Goal: Task Accomplishment & Management: Use online tool/utility

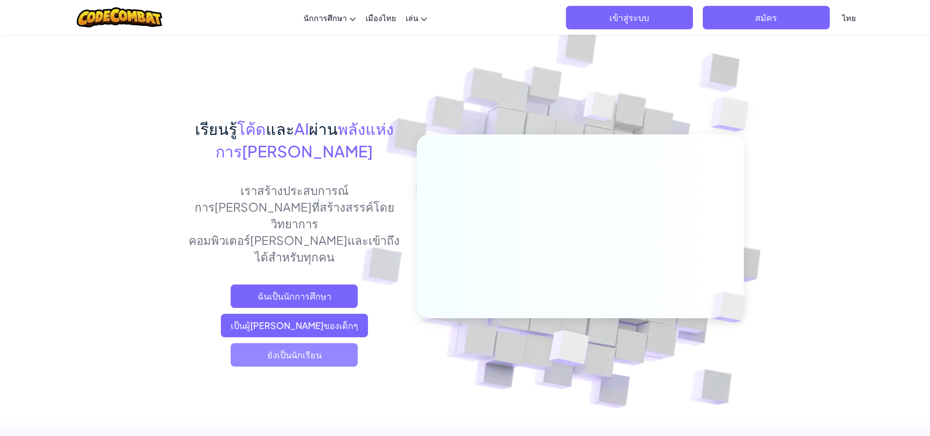
click at [287, 349] on font "ยังเป็นนักเรียน" at bounding box center [294, 354] width 54 height 11
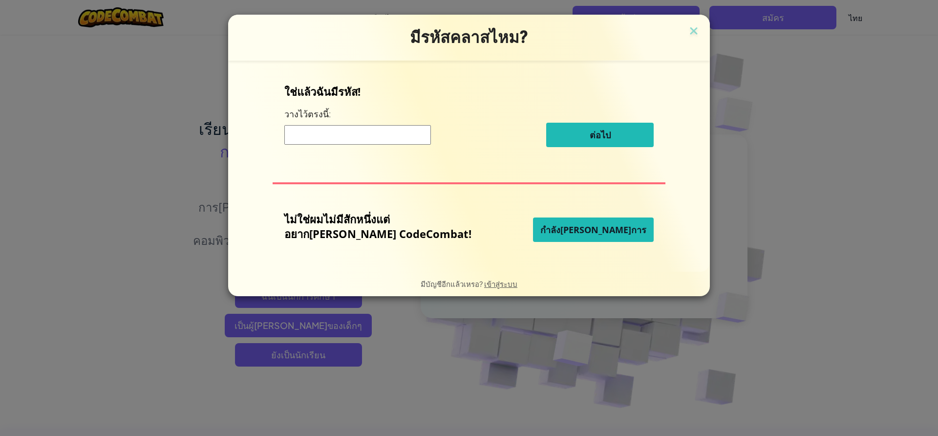
click at [551, 227] on font "กำลัง[PERSON_NAME]การ" at bounding box center [594, 230] width 106 height 12
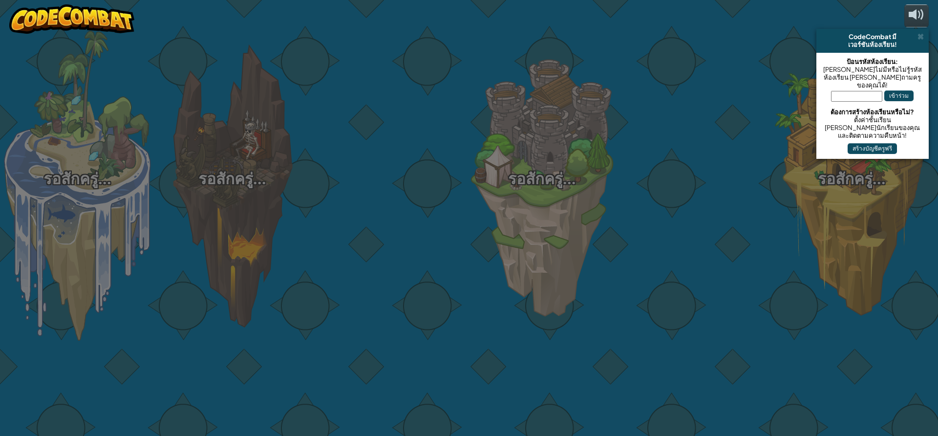
select select "th"
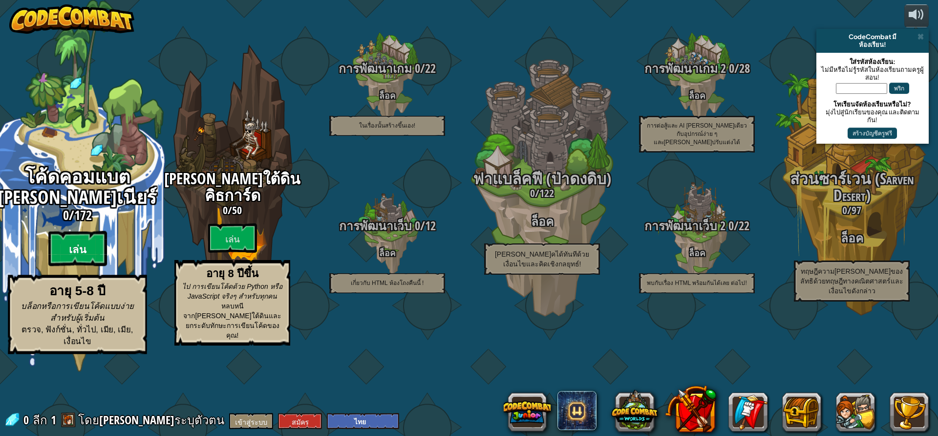
click at [89, 266] on btn "เล่น" at bounding box center [77, 248] width 59 height 35
select select "th"
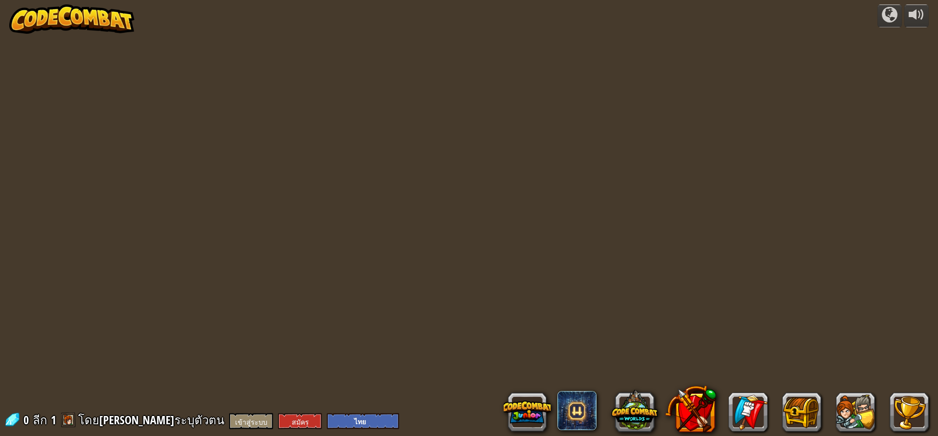
select select "th"
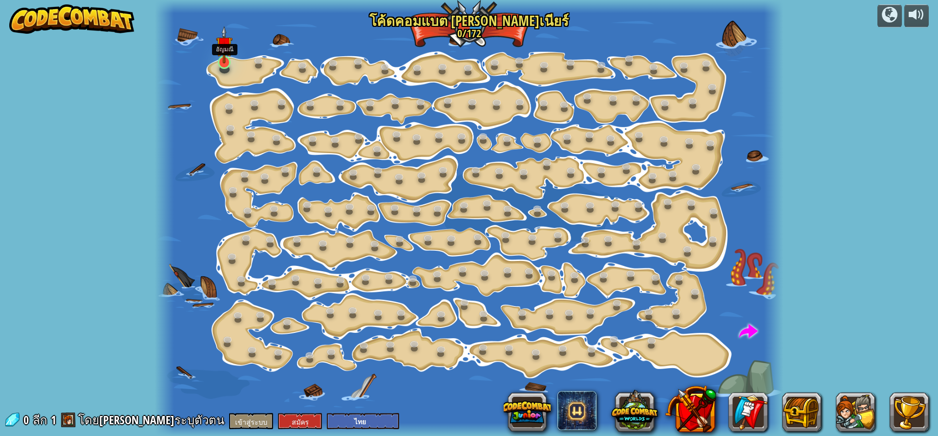
click at [226, 62] on img at bounding box center [224, 45] width 16 height 38
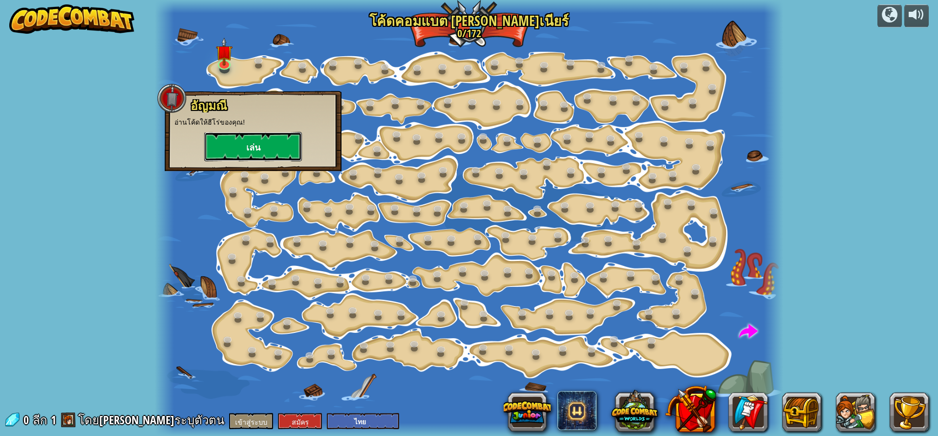
click at [258, 150] on font "เล่น" at bounding box center [253, 148] width 14 height 12
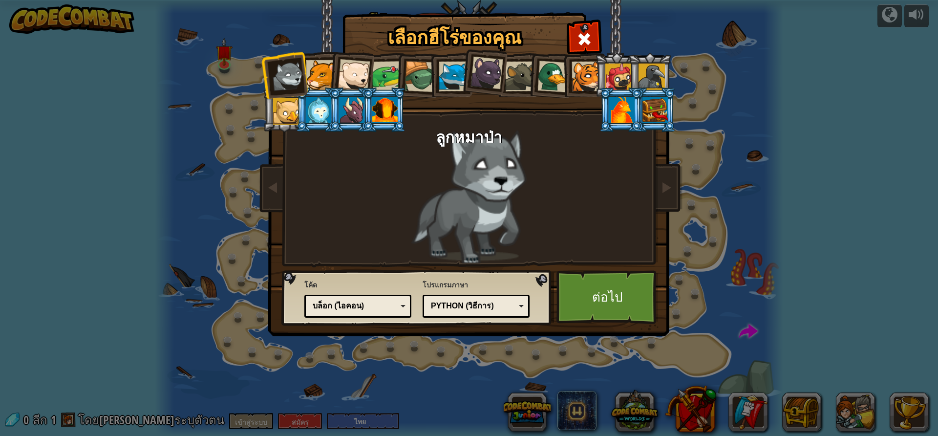
click at [323, 75] on div at bounding box center [321, 75] width 30 height 30
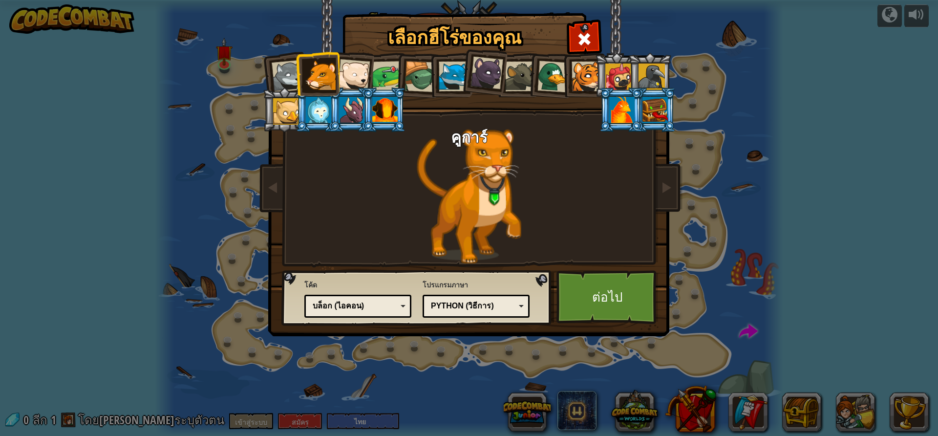
click at [416, 74] on div at bounding box center [420, 76] width 31 height 31
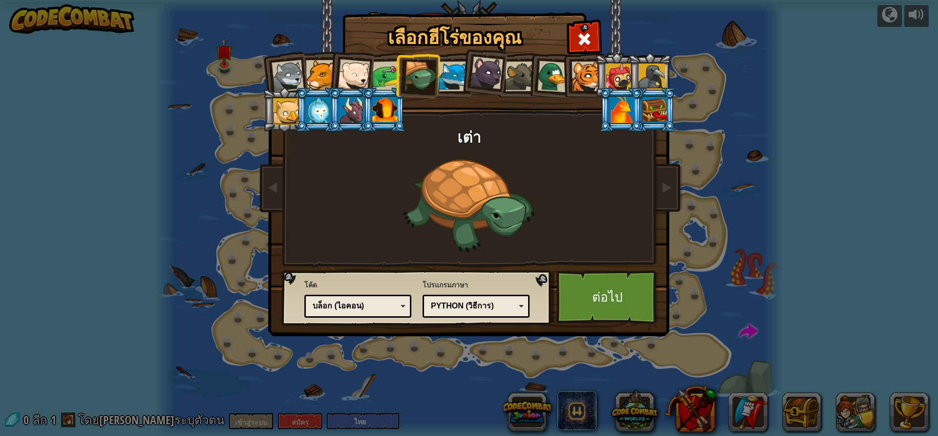
click at [359, 71] on div at bounding box center [354, 75] width 32 height 32
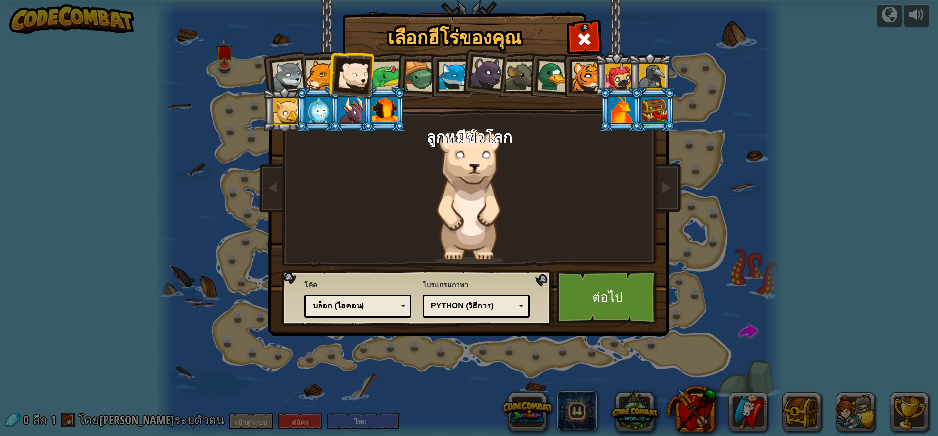
click at [323, 73] on div at bounding box center [321, 75] width 30 height 30
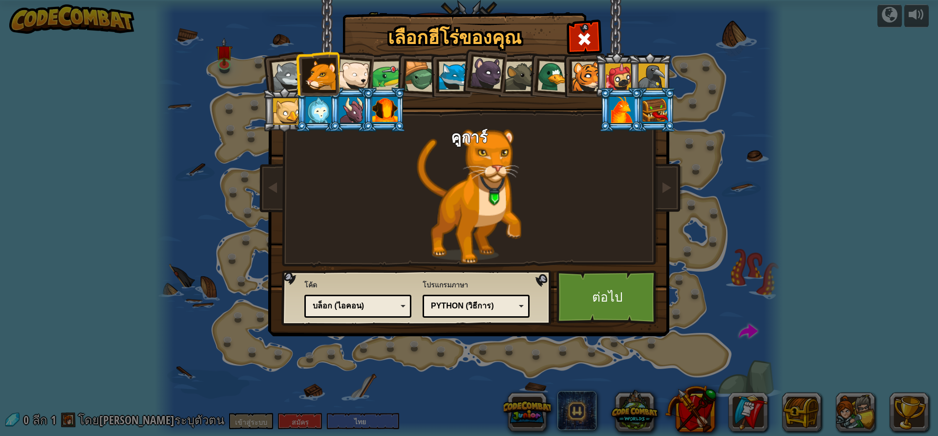
click at [461, 78] on li at bounding box center [483, 71] width 48 height 49
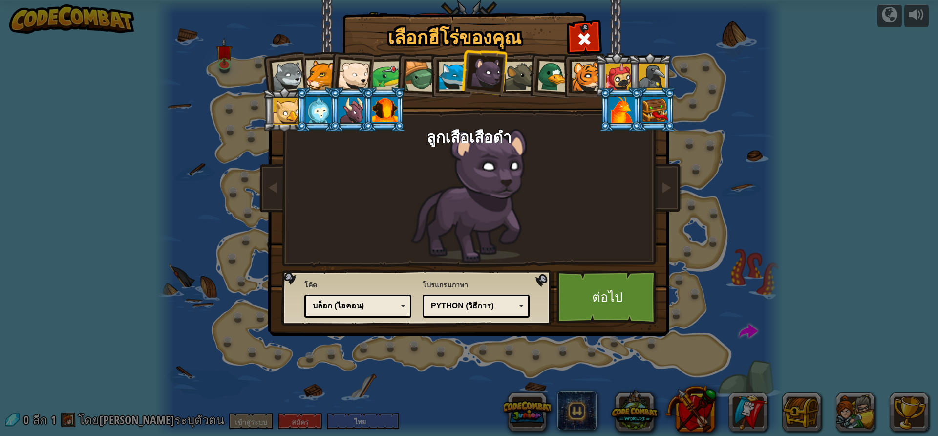
click at [455, 80] on div at bounding box center [454, 77] width 30 height 30
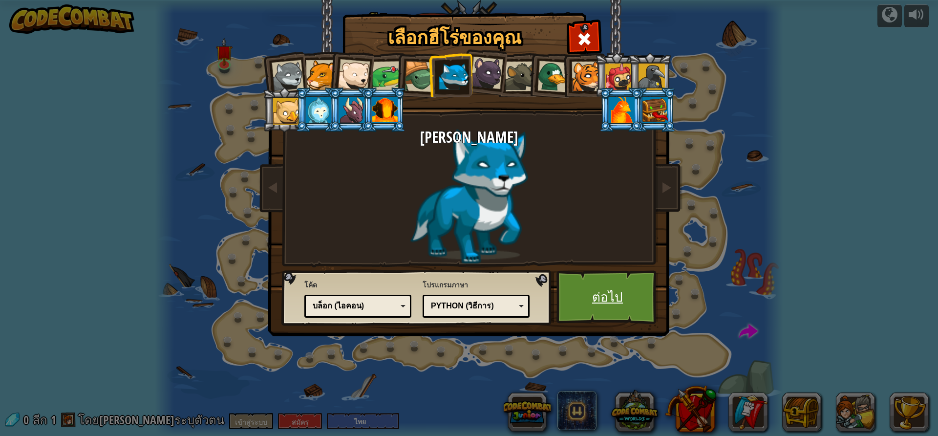
click at [625, 298] on link "ต่อไป" at bounding box center [608, 297] width 102 height 54
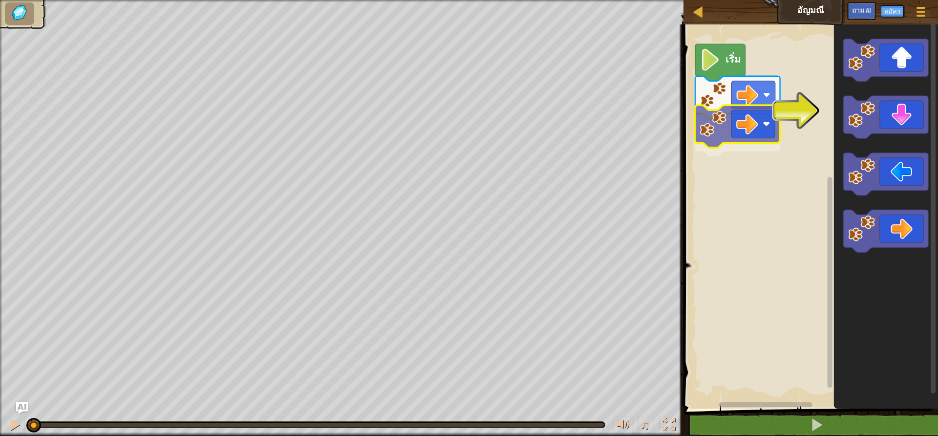
click at [727, 135] on div "เริ่ม" at bounding box center [810, 214] width 258 height 389
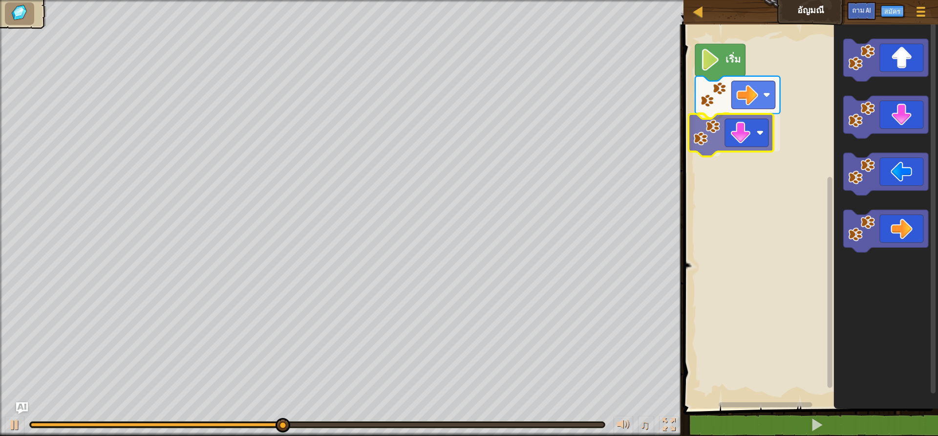
click at [733, 143] on div "เริ่ม" at bounding box center [810, 214] width 258 height 389
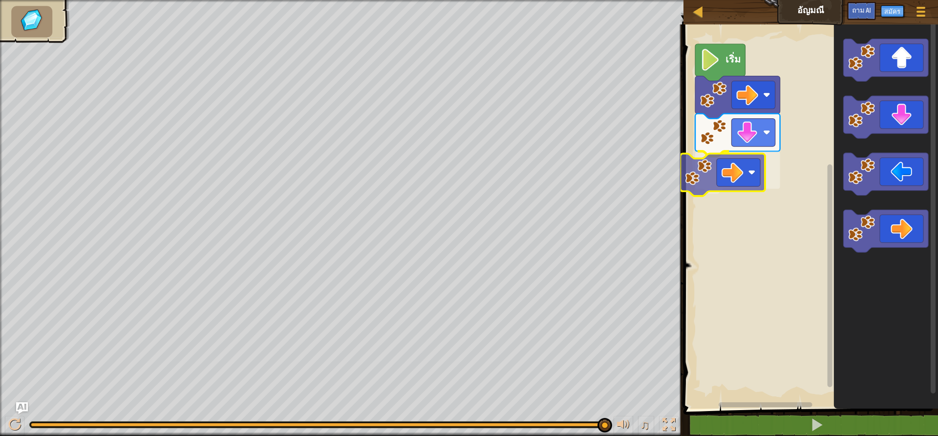
click at [743, 185] on div "เริ่ม" at bounding box center [810, 214] width 258 height 389
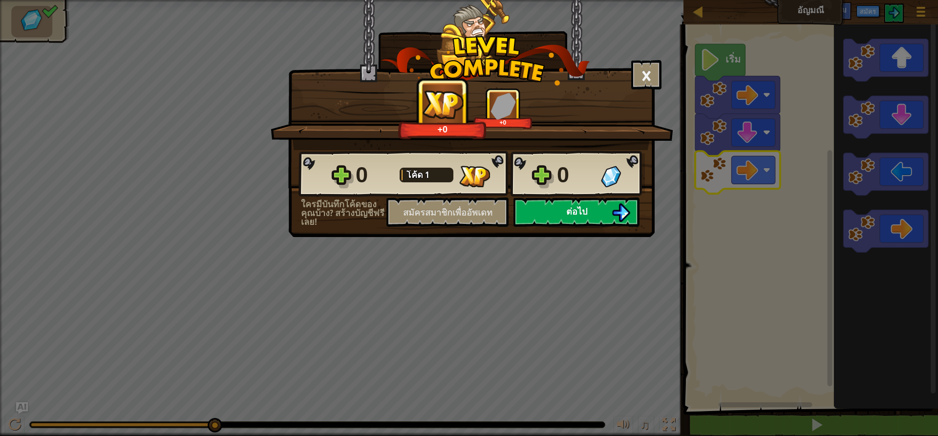
click at [611, 211] on button "ต่อไป" at bounding box center [577, 211] width 126 height 29
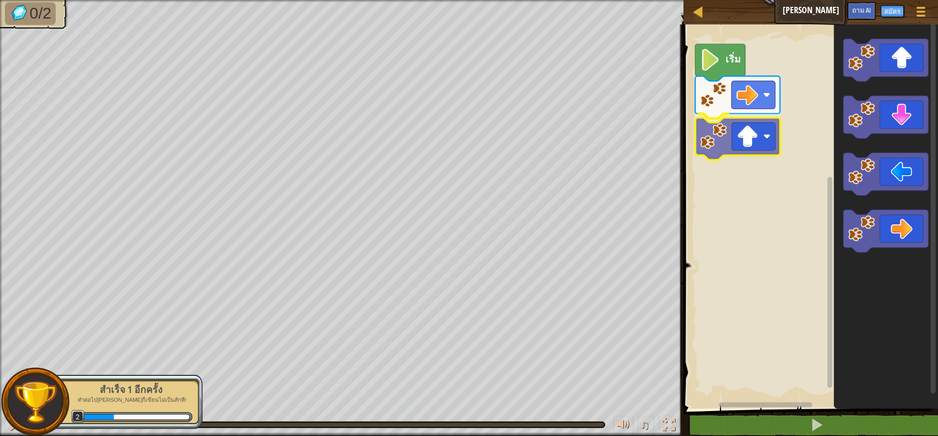
click at [750, 134] on div "เริ่ม" at bounding box center [810, 214] width 258 height 389
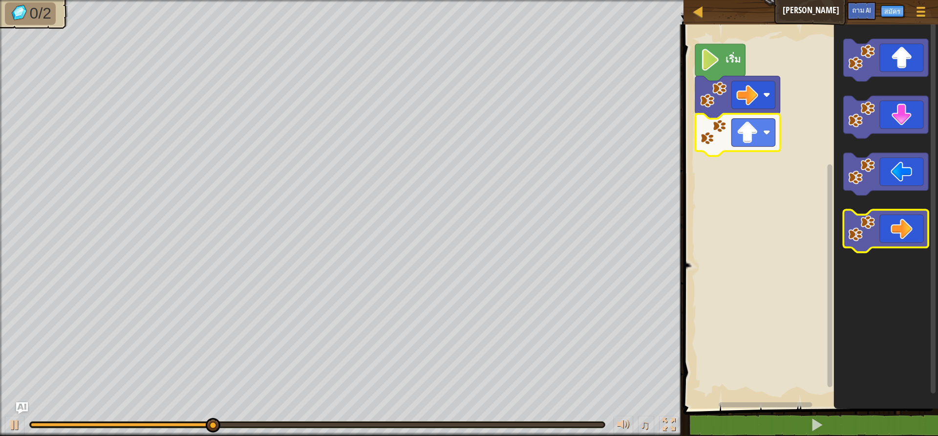
drag, startPoint x: 895, startPoint y: 230, endPoint x: 888, endPoint y: 224, distance: 8.7
click at [888, 0] on body "แผนที่ [PERSON_NAME]เกม สมัคร ถาม AI 1 הההההההההההההההההההההההההההההההההההההההה…" at bounding box center [469, 0] width 938 height 0
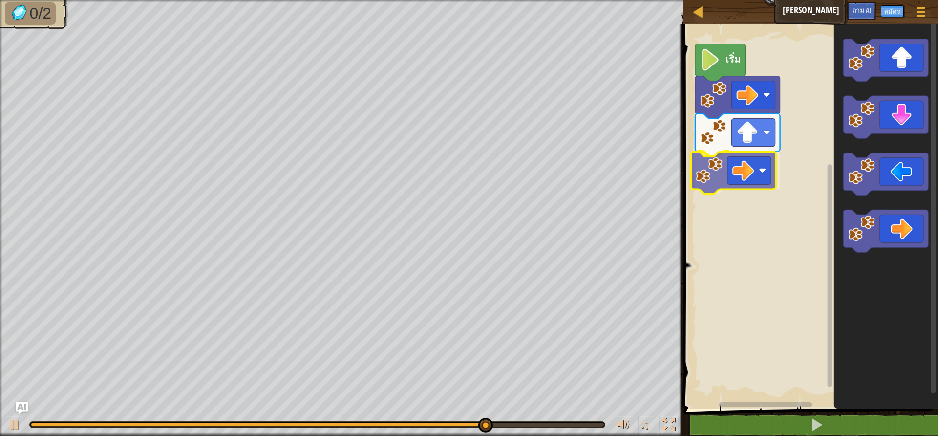
click at [736, 166] on div "เริ่ม" at bounding box center [810, 214] width 258 height 389
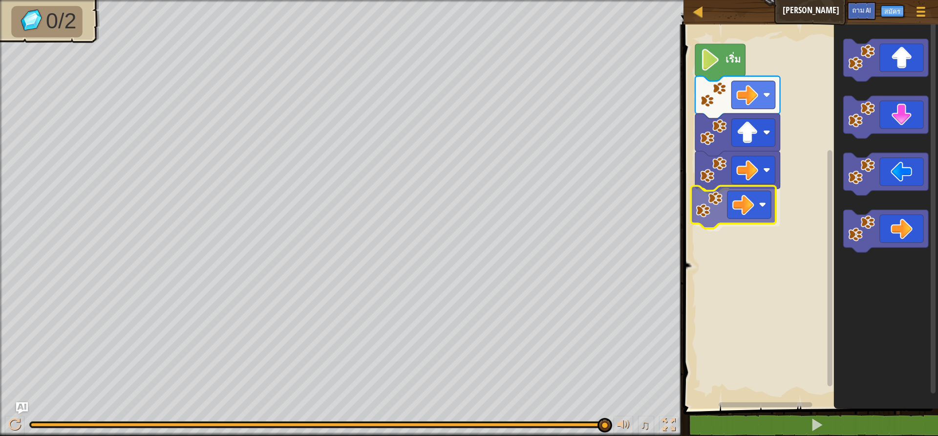
click at [732, 205] on div "เริ่ม" at bounding box center [810, 214] width 258 height 389
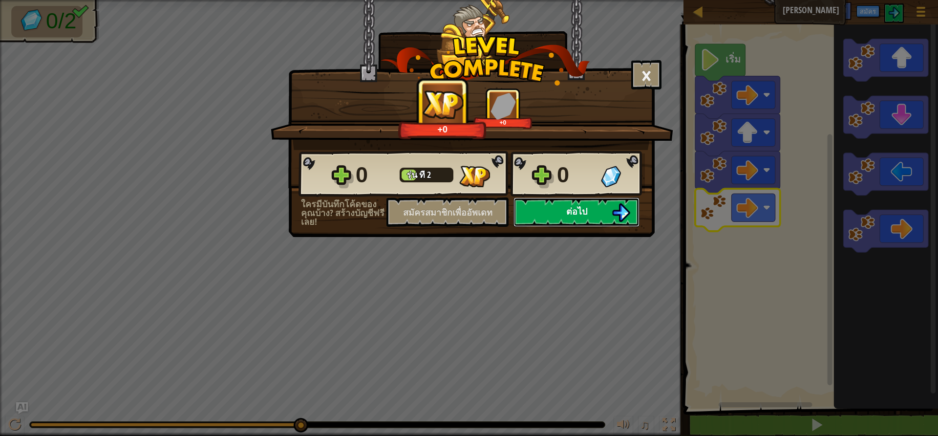
click at [604, 217] on button "ต่อไป" at bounding box center [577, 211] width 126 height 29
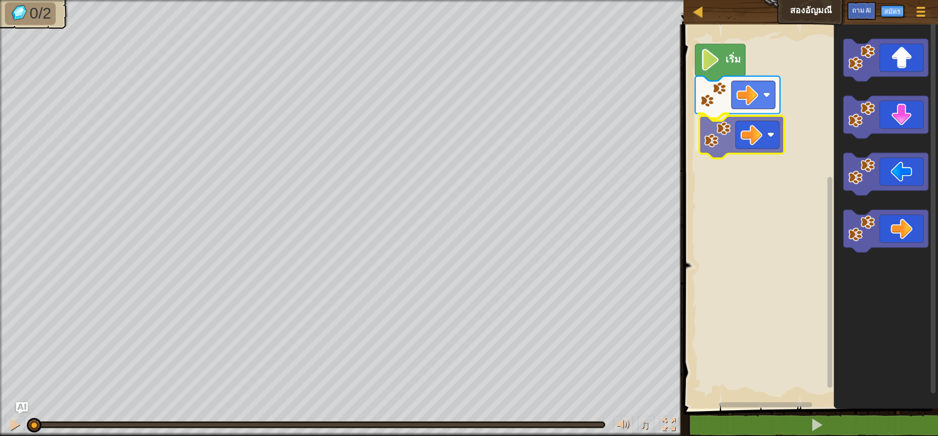
click at [749, 141] on div "เริ่ม" at bounding box center [810, 214] width 258 height 389
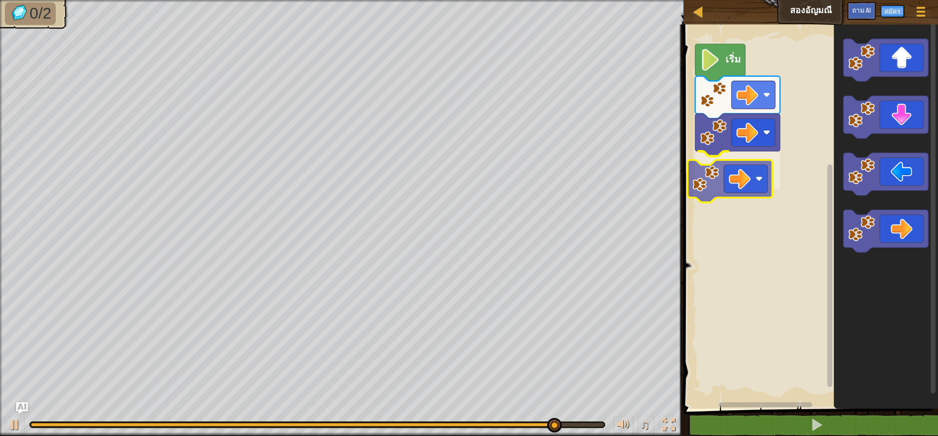
click at [737, 184] on div "เริ่ม" at bounding box center [810, 214] width 258 height 389
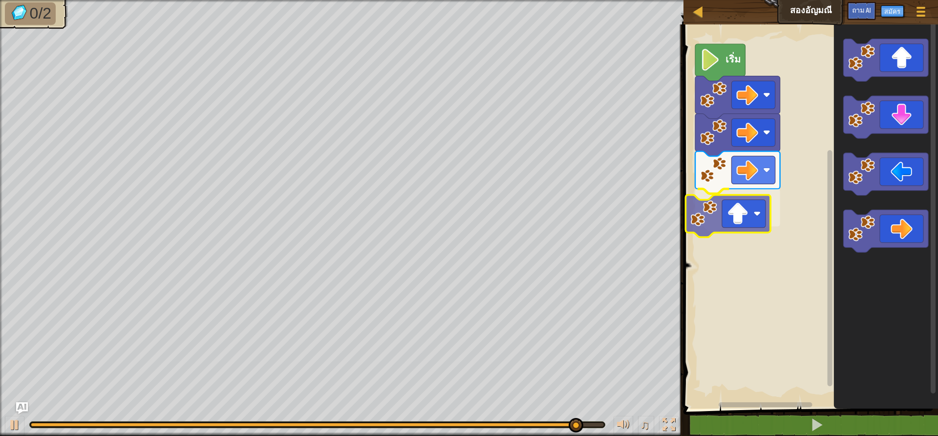
click at [736, 222] on div "เริ่ม" at bounding box center [810, 214] width 258 height 389
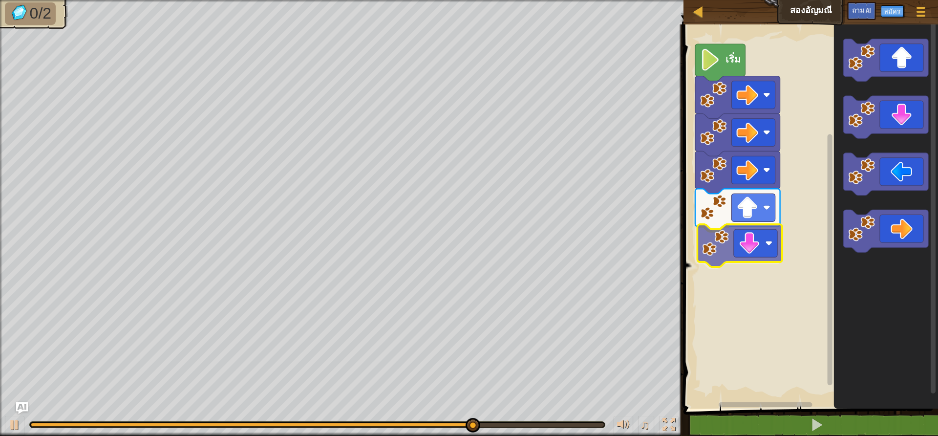
click at [750, 246] on div "เริ่ม" at bounding box center [810, 214] width 258 height 389
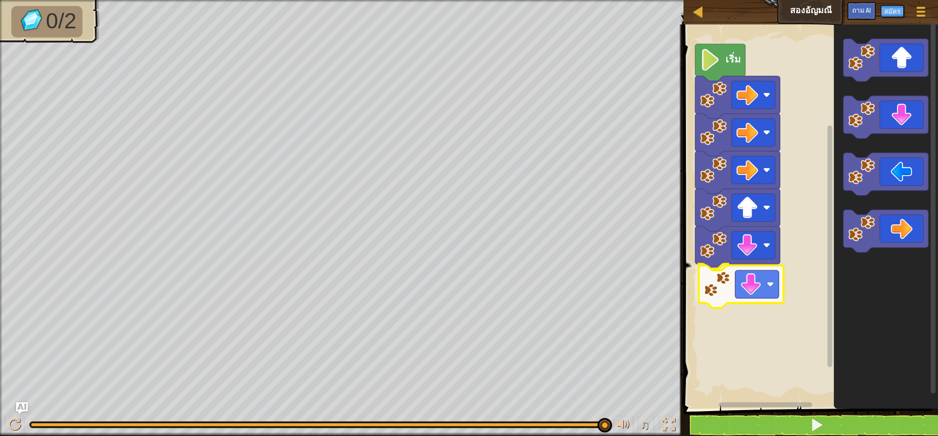
click at [735, 286] on div "เริ่ม" at bounding box center [810, 214] width 258 height 389
click at [715, 65] on image "ระบบทำงานแบบบล็อก" at bounding box center [710, 60] width 21 height 22
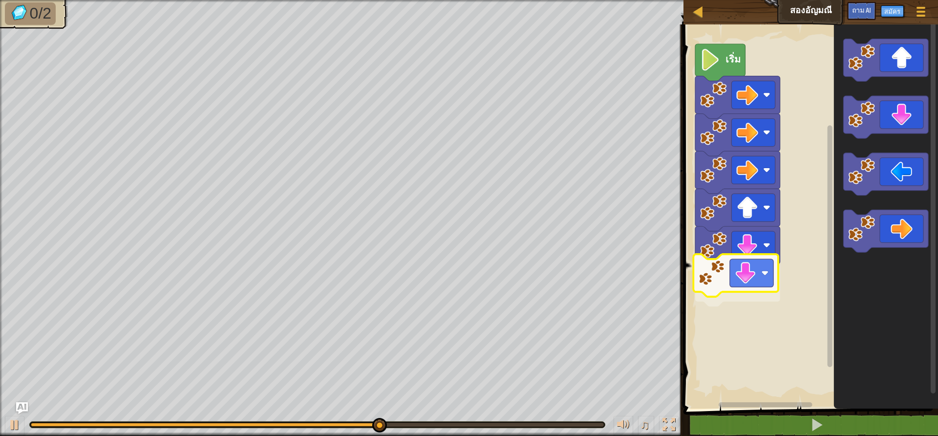
click at [759, 266] on div "เริ่ม" at bounding box center [810, 214] width 258 height 389
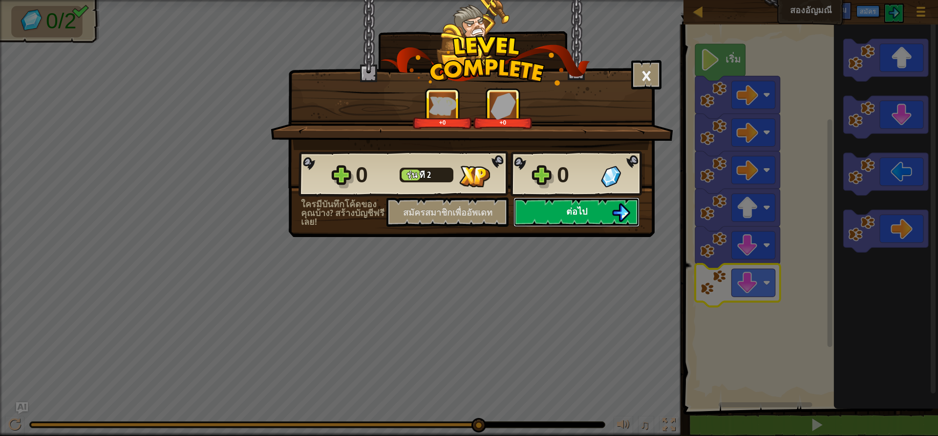
click at [610, 209] on button "ต่อไป" at bounding box center [577, 211] width 126 height 29
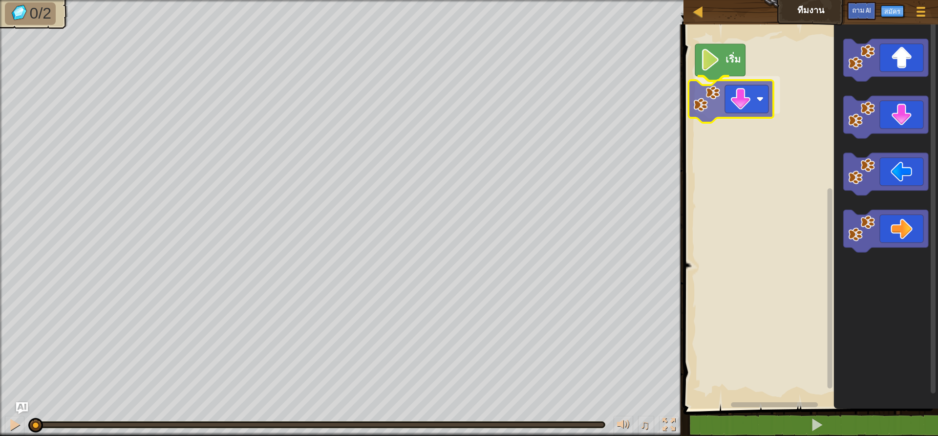
click at [743, 105] on div "เริ่ม" at bounding box center [810, 214] width 258 height 389
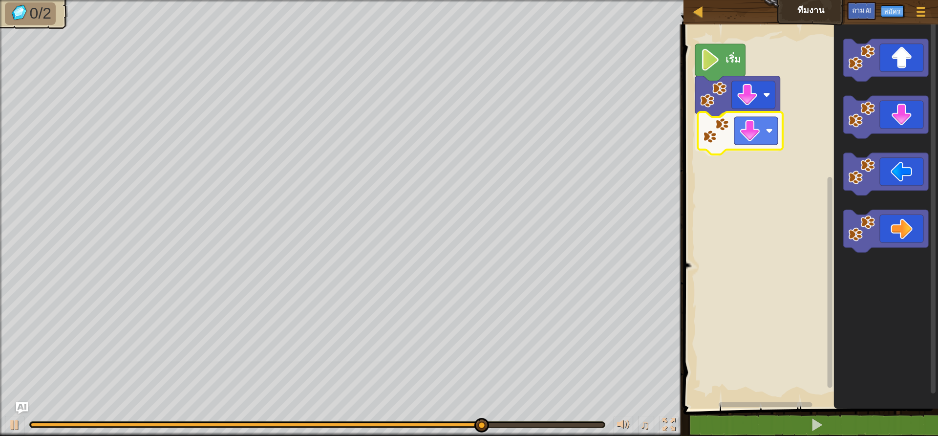
click at [765, 140] on div "เริ่ม" at bounding box center [810, 214] width 258 height 389
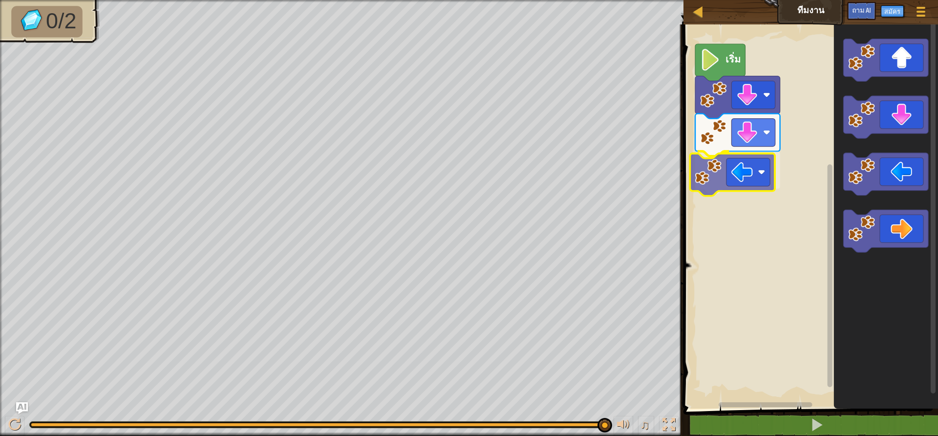
click at [738, 172] on div "เริ่ม" at bounding box center [810, 214] width 258 height 389
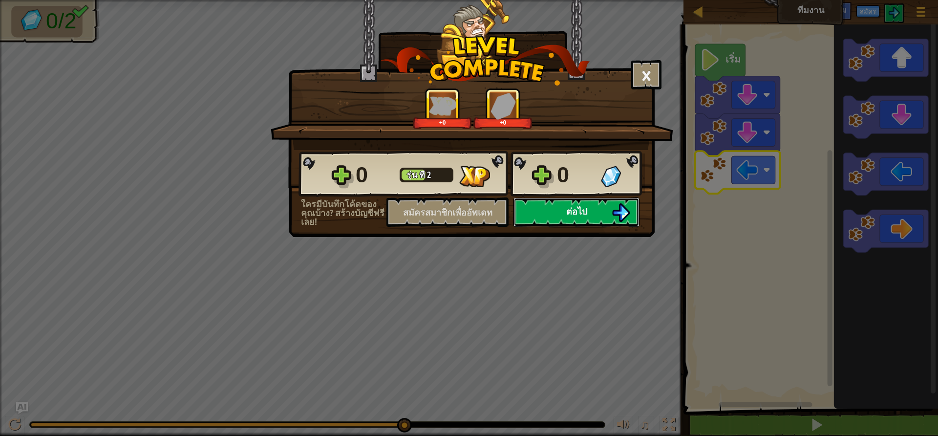
click at [577, 214] on font "ต่อไป" at bounding box center [577, 211] width 21 height 12
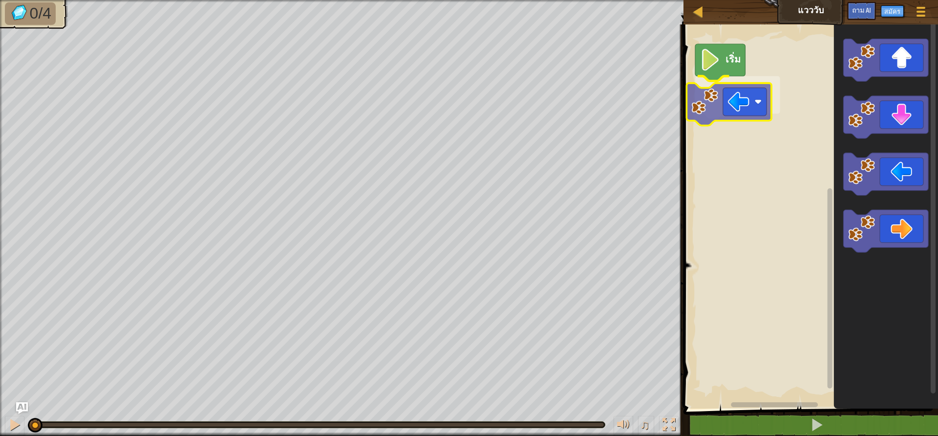
click at [744, 101] on div "เริ่ม" at bounding box center [810, 214] width 258 height 389
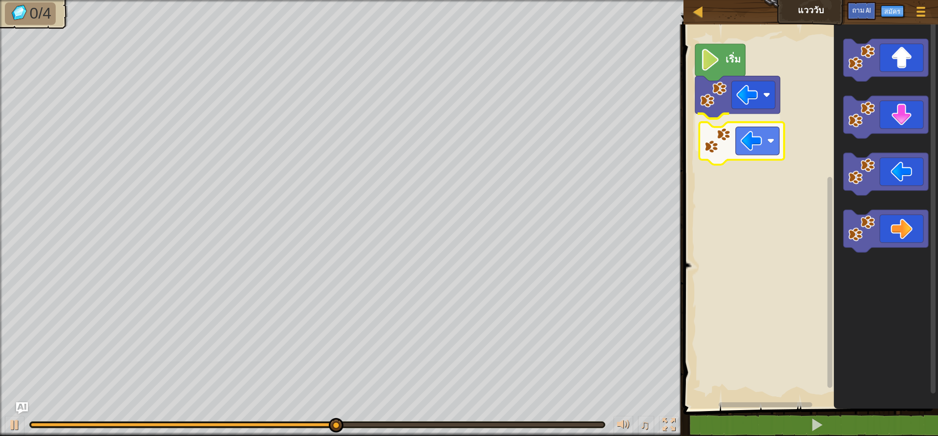
click at [754, 149] on div "เริ่ม" at bounding box center [810, 214] width 258 height 389
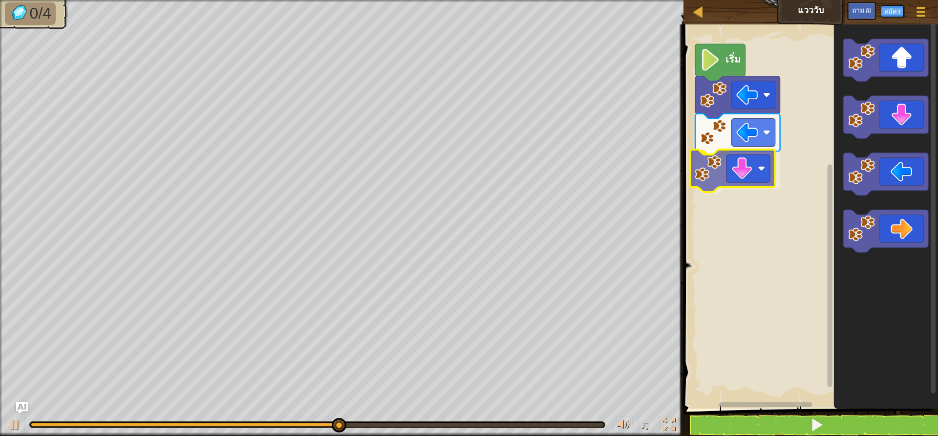
click at [744, 172] on div "เริ่ม" at bounding box center [810, 214] width 258 height 389
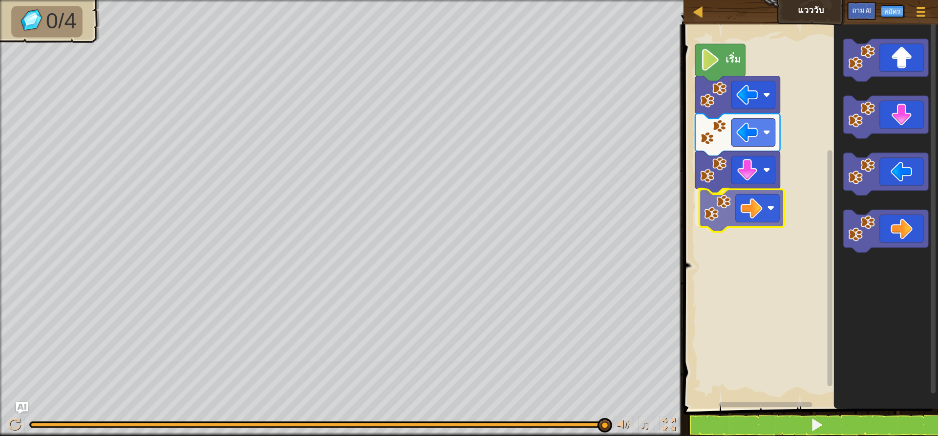
click at [755, 218] on div "เริ่ม" at bounding box center [810, 214] width 258 height 389
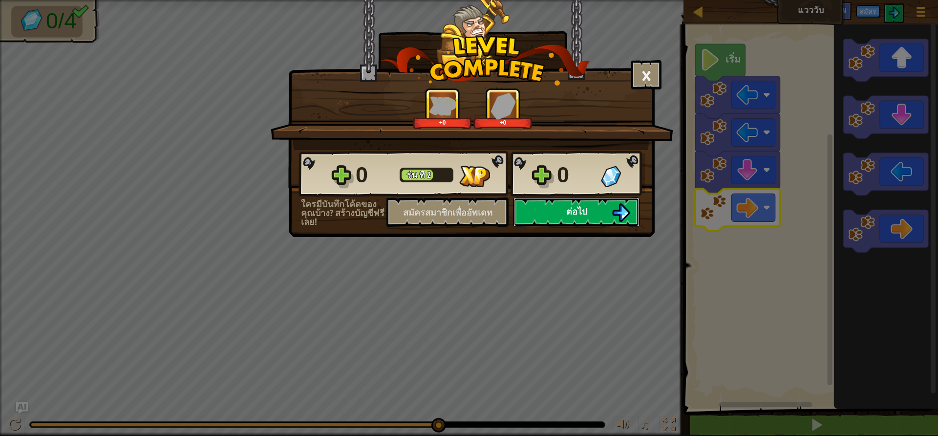
click at [585, 214] on font "ต่อไป" at bounding box center [577, 211] width 21 height 12
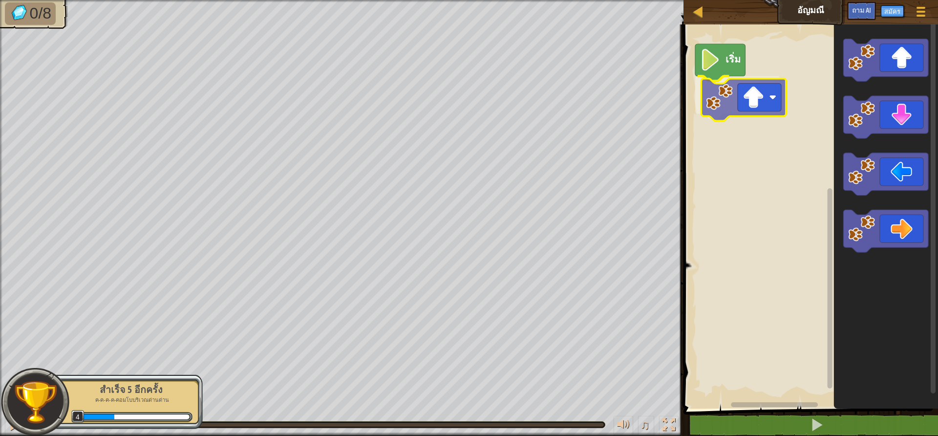
click at [756, 105] on div "เริ่ม" at bounding box center [810, 214] width 258 height 389
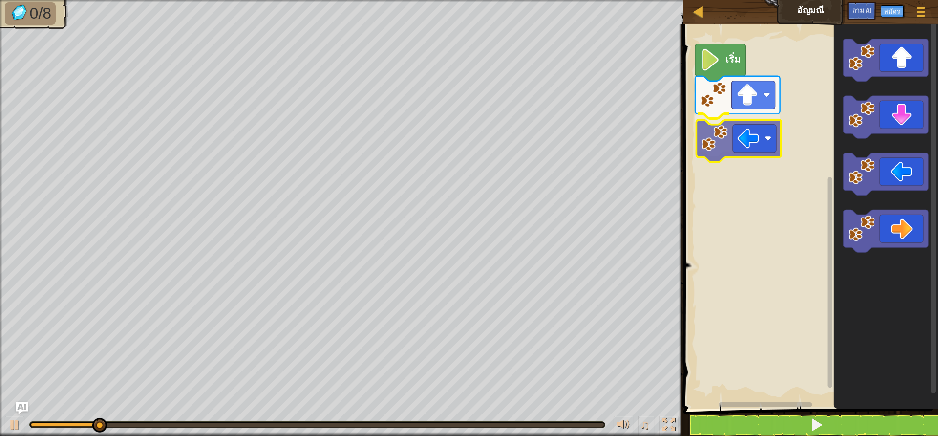
click at [762, 153] on div "เริ่ม" at bounding box center [810, 214] width 258 height 389
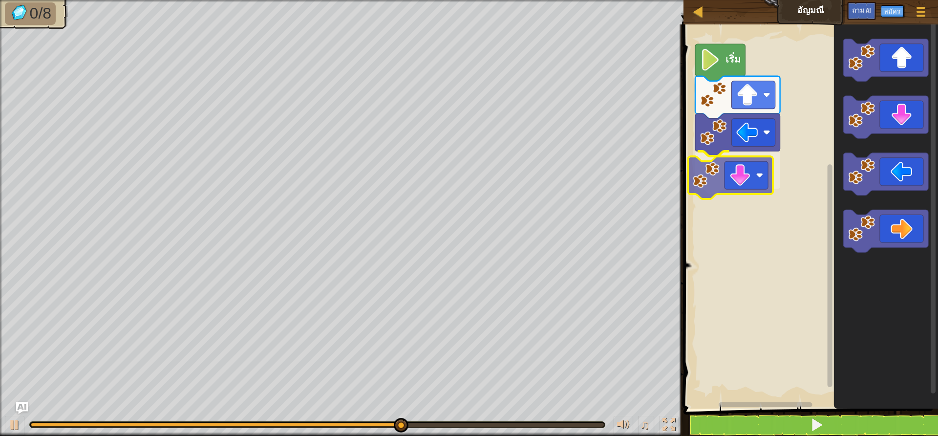
click at [753, 174] on div "เริ่ม" at bounding box center [810, 214] width 258 height 389
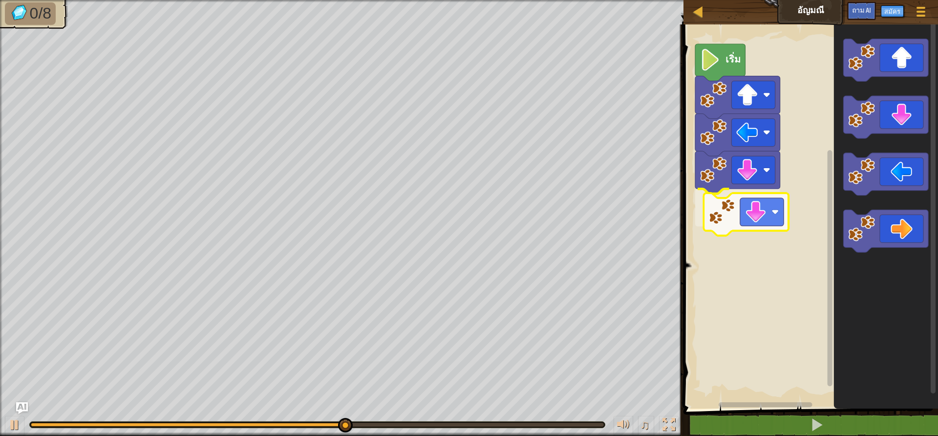
click at [743, 218] on div "เริ่ม" at bounding box center [810, 214] width 258 height 389
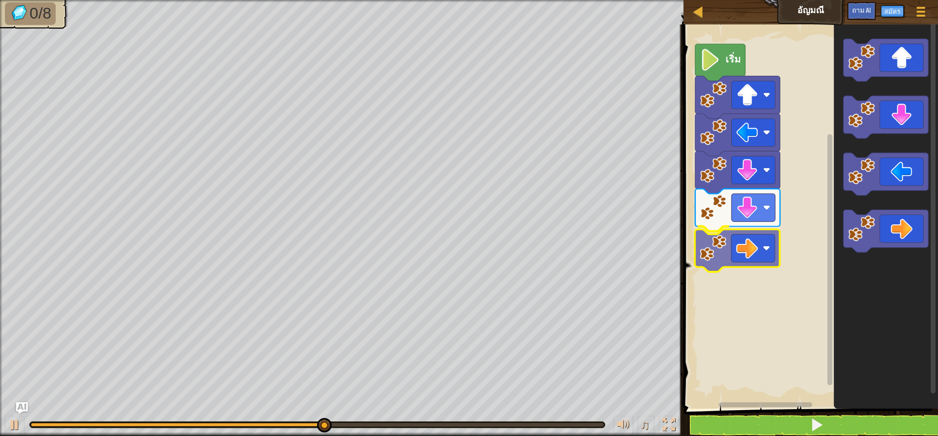
click at [743, 254] on div "เริ่ม" at bounding box center [810, 214] width 258 height 389
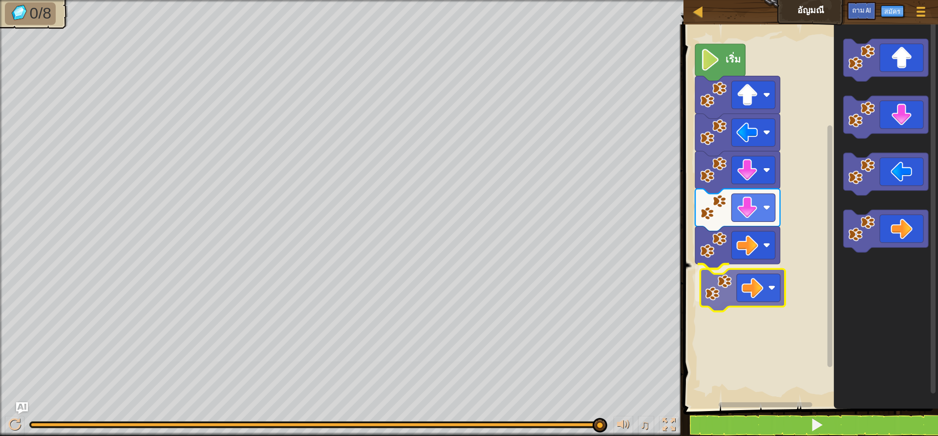
click at [759, 285] on div "เริ่ม" at bounding box center [810, 214] width 258 height 389
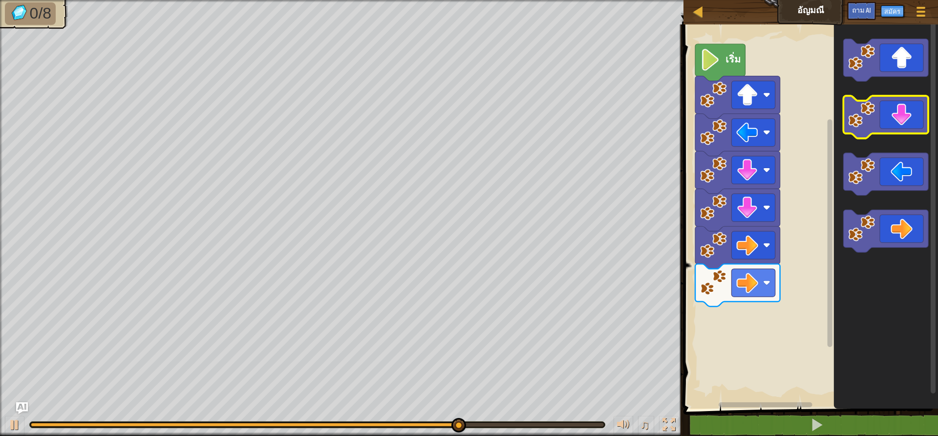
click at [863, 77] on icon "ระบบทำงานแบบบล็อก" at bounding box center [886, 60] width 85 height 43
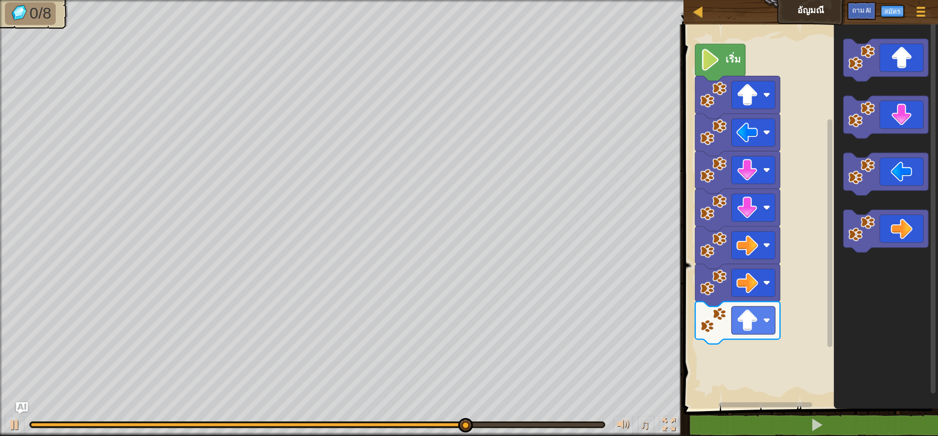
click at [807, 228] on div "เริ่ม" at bounding box center [810, 214] width 258 height 389
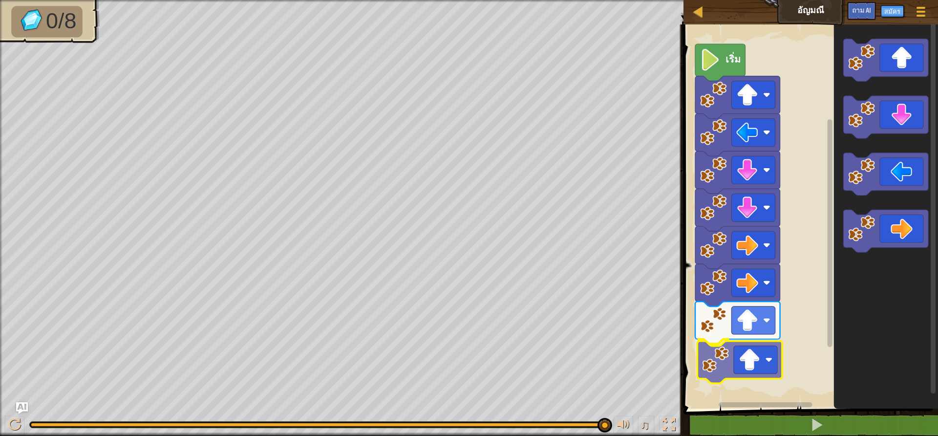
click at [748, 371] on div "เริ่ม" at bounding box center [810, 214] width 258 height 389
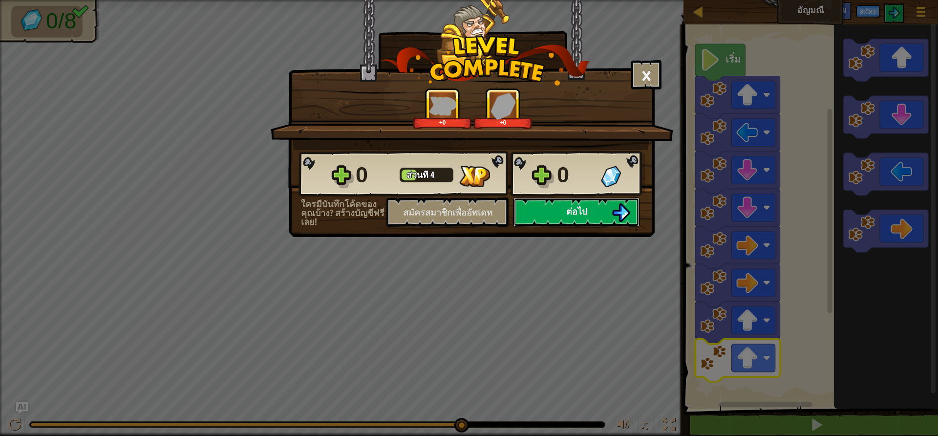
click at [590, 213] on button "ต่อไป" at bounding box center [577, 211] width 126 height 29
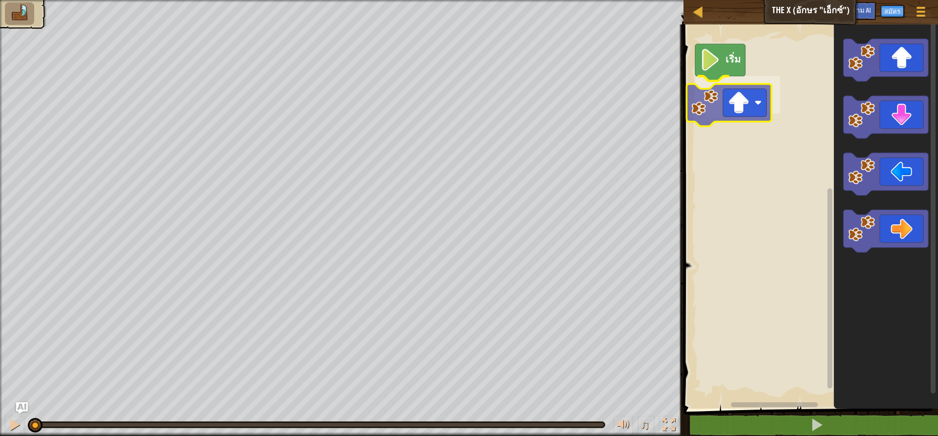
click at [739, 115] on div "เริ่ม" at bounding box center [810, 214] width 258 height 389
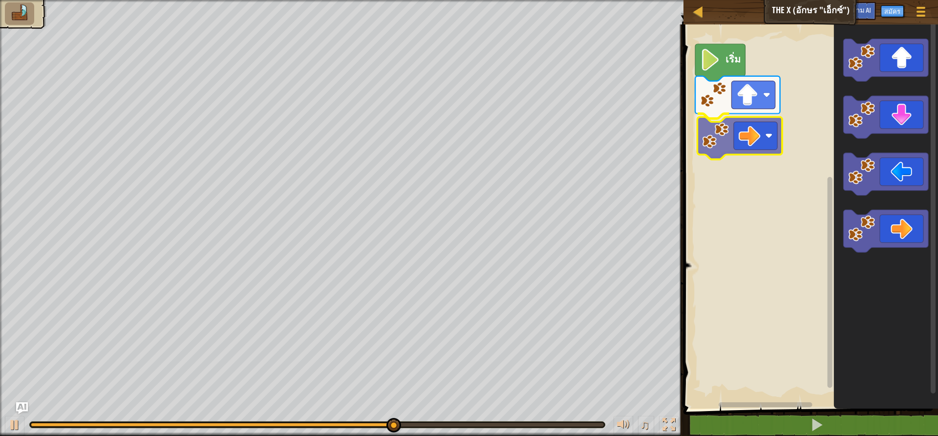
click at [742, 147] on div "เริ่ม" at bounding box center [810, 214] width 258 height 389
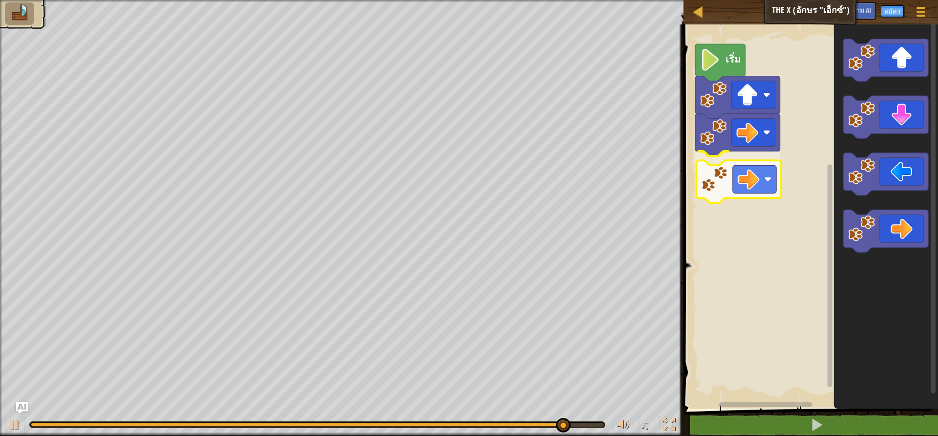
click at [737, 183] on div "เริ่ม" at bounding box center [810, 214] width 258 height 389
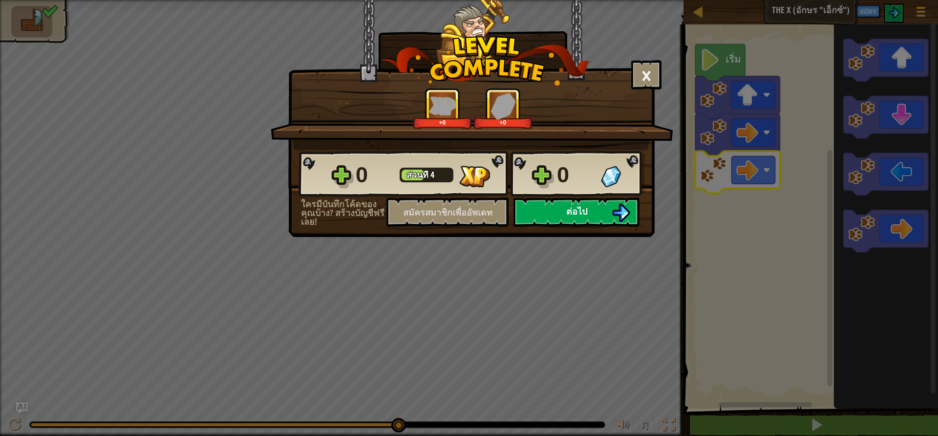
click at [607, 219] on button "ต่อไป" at bounding box center [577, 211] width 126 height 29
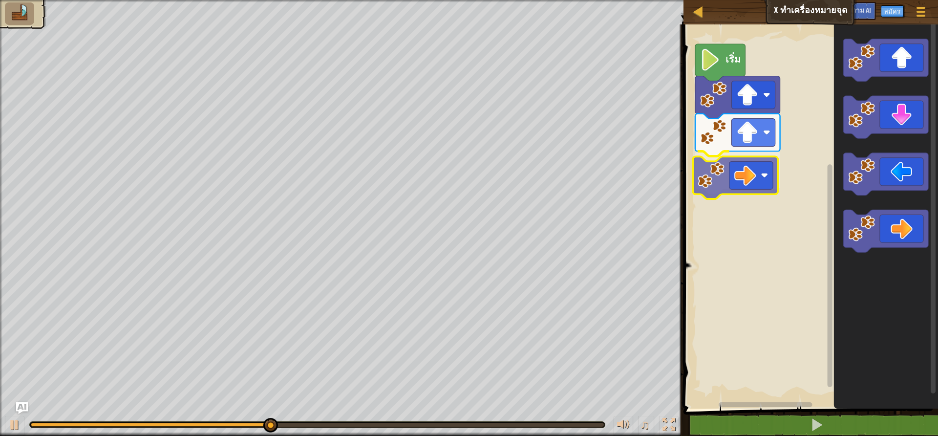
click at [737, 179] on div "เริ่ม" at bounding box center [810, 214] width 258 height 389
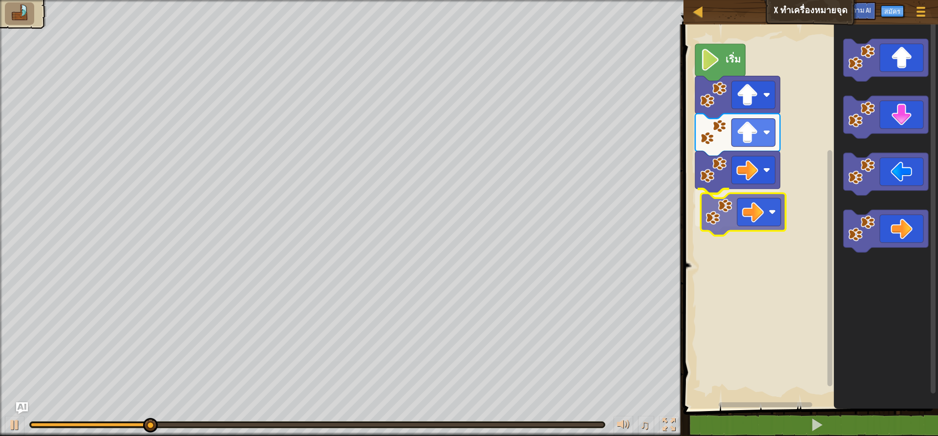
click at [750, 218] on div "เริ่ม" at bounding box center [810, 214] width 258 height 389
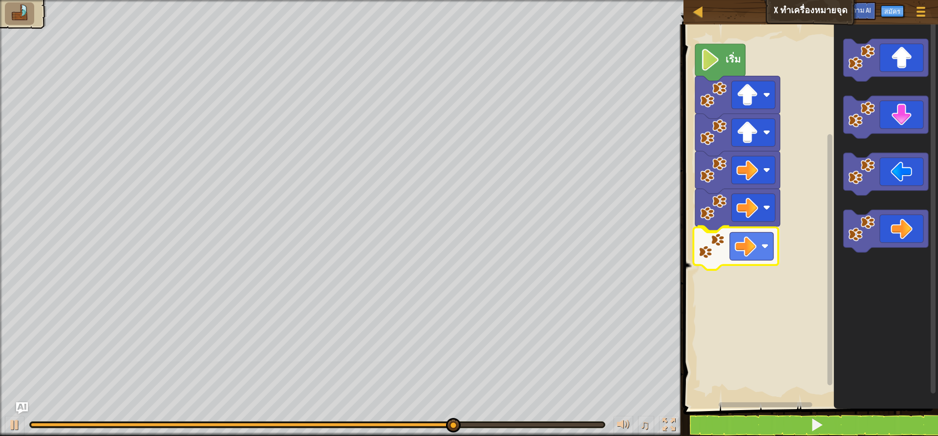
click at [728, 249] on div "เริ่ม" at bounding box center [810, 214] width 258 height 389
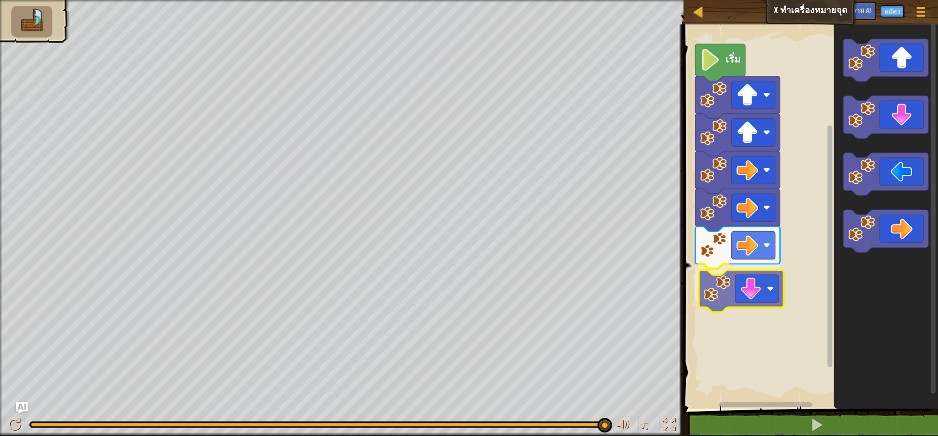
click at [754, 287] on div "เริ่ม" at bounding box center [810, 214] width 258 height 389
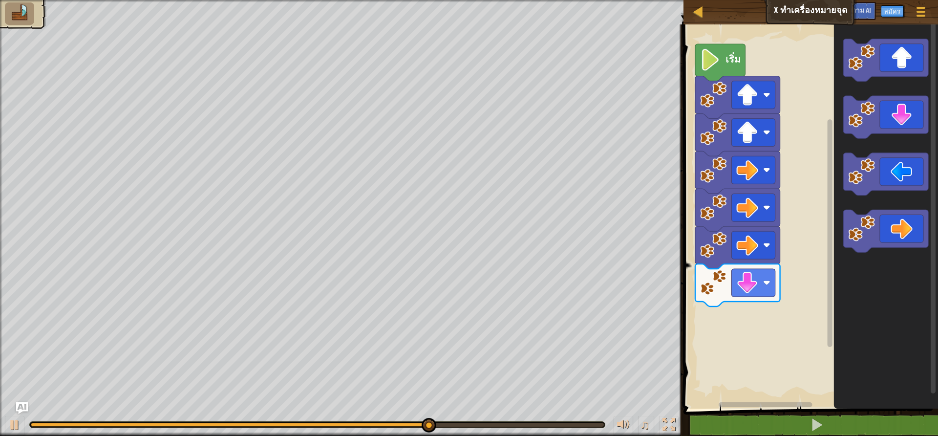
click at [863, 135] on icon "ระบบทำงานแบบบล็อก" at bounding box center [886, 117] width 85 height 43
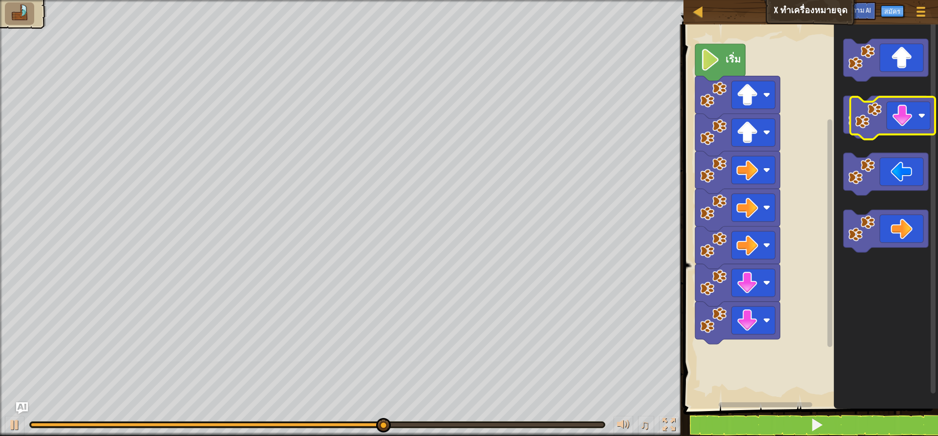
click at [892, 127] on icon "ระบบทำงานแบบบล็อก" at bounding box center [886, 117] width 85 height 43
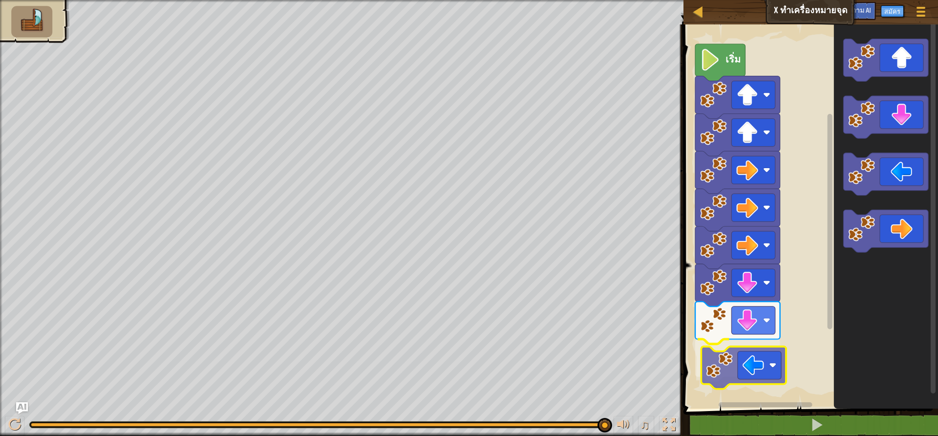
click at [748, 371] on div "เริ่ม" at bounding box center [810, 214] width 258 height 389
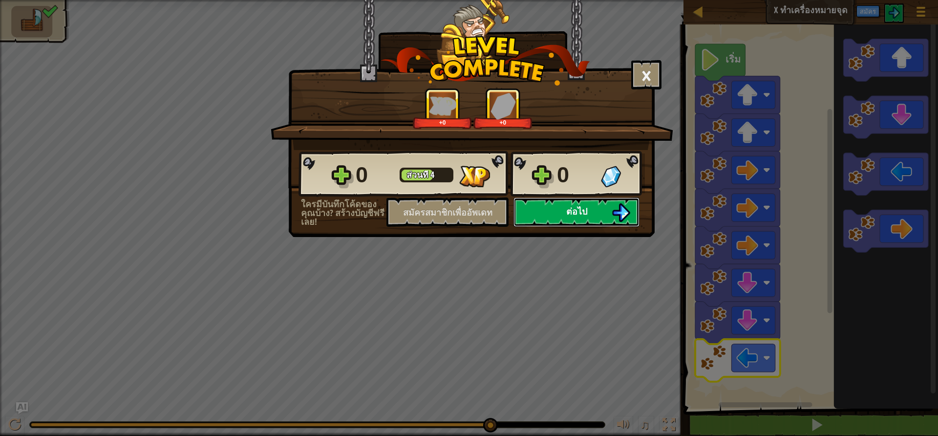
click at [585, 214] on font "ต่อไป" at bounding box center [577, 211] width 21 height 12
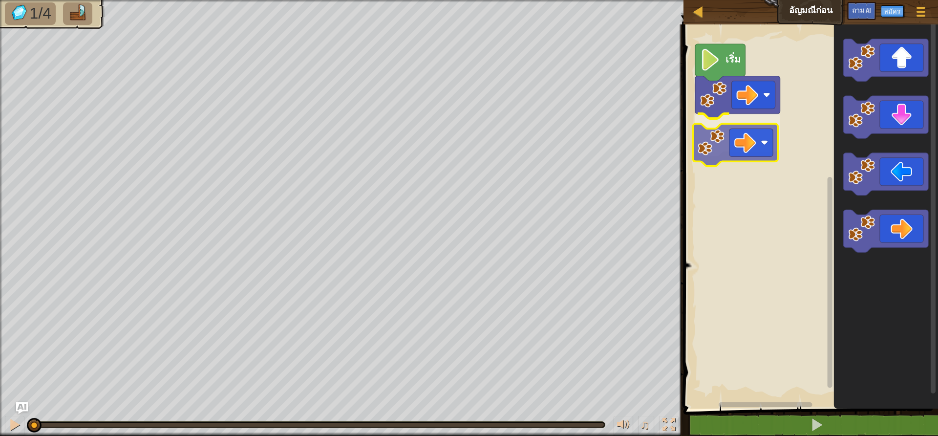
click at [754, 150] on div "เริ่ม" at bounding box center [810, 214] width 258 height 389
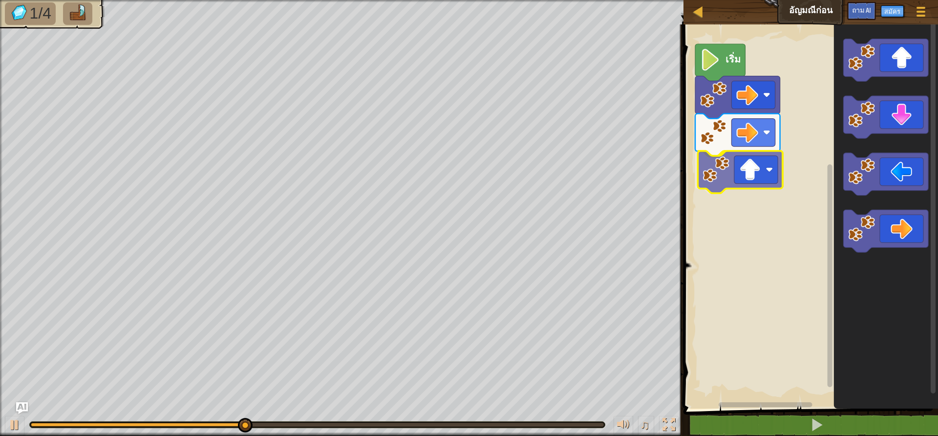
click at [742, 175] on div "เริ่ม" at bounding box center [810, 214] width 258 height 389
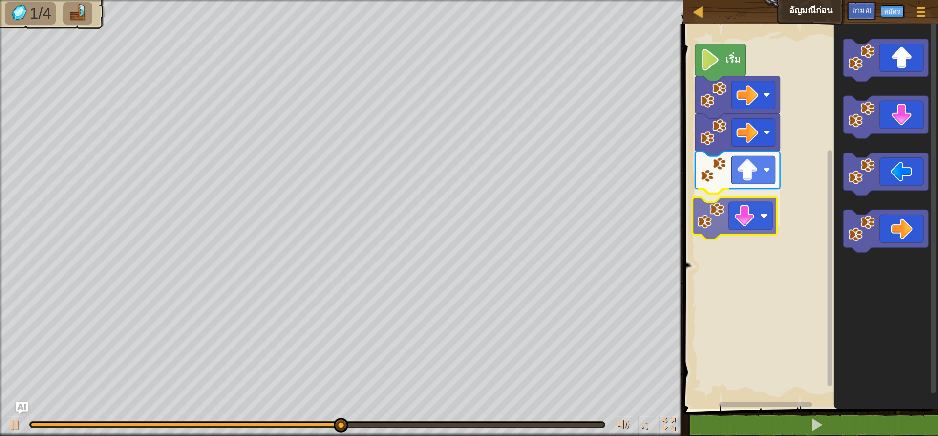
click at [753, 220] on div "เริ่ม" at bounding box center [810, 214] width 258 height 389
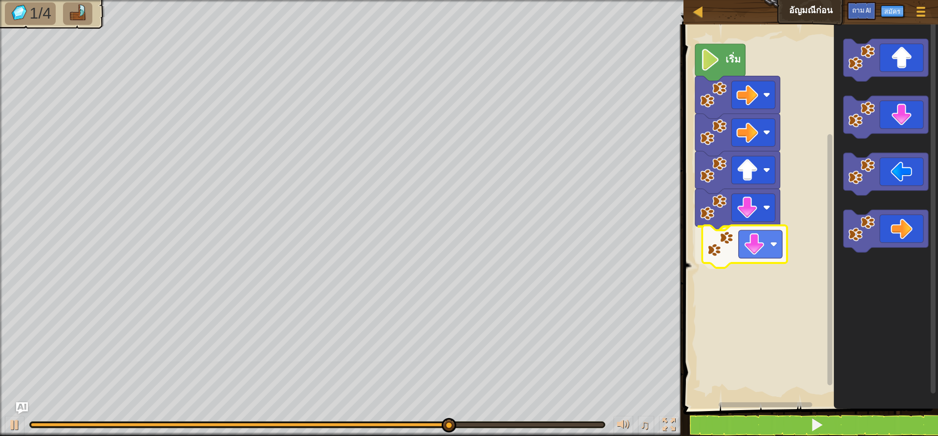
click at [748, 247] on div "เริ่ม" at bounding box center [810, 214] width 258 height 389
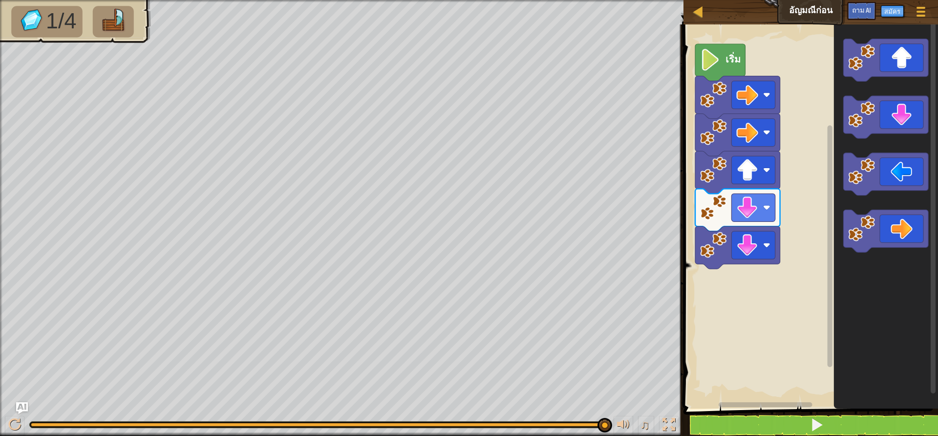
click at [824, 189] on div "เริ่ม" at bounding box center [810, 214] width 258 height 389
click at [750, 280] on div "เริ่ม" at bounding box center [810, 214] width 258 height 389
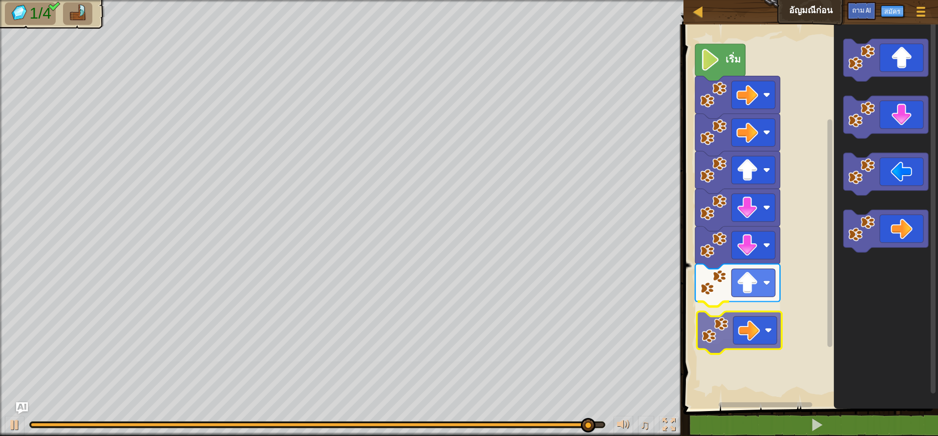
click at [746, 333] on div "เริ่ม" at bounding box center [810, 214] width 258 height 389
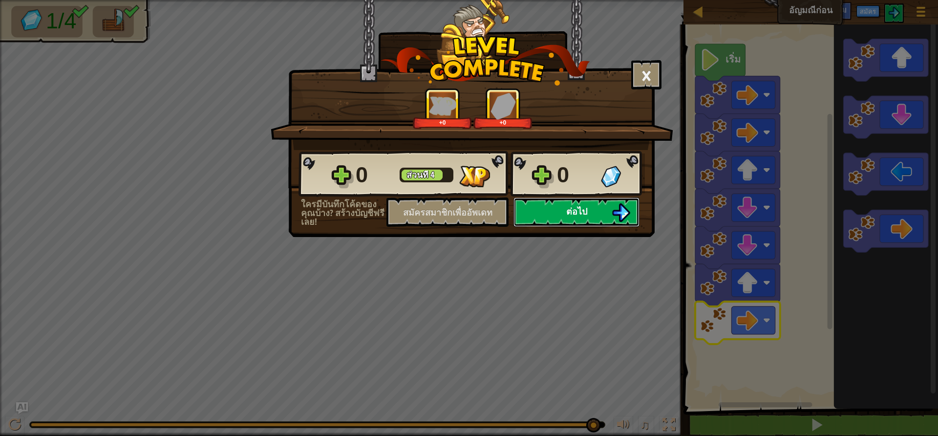
click at [580, 215] on font "ต่อไป" at bounding box center [577, 211] width 21 height 12
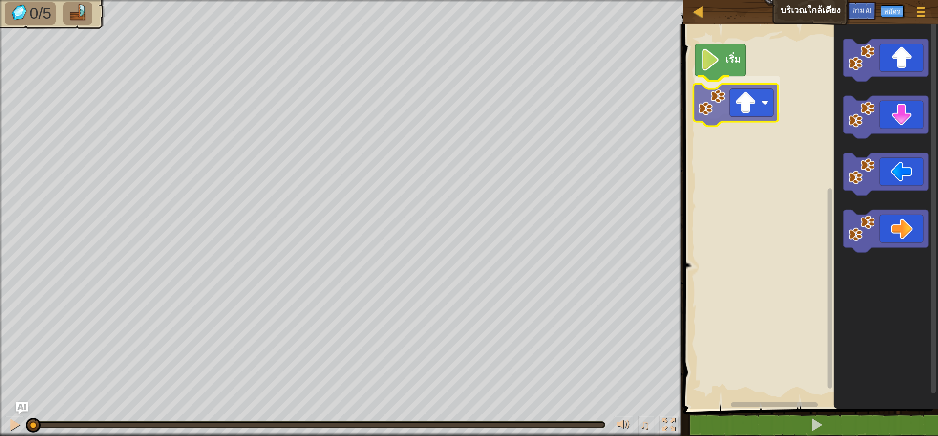
click at [759, 104] on div "เริ่ม" at bounding box center [810, 214] width 258 height 389
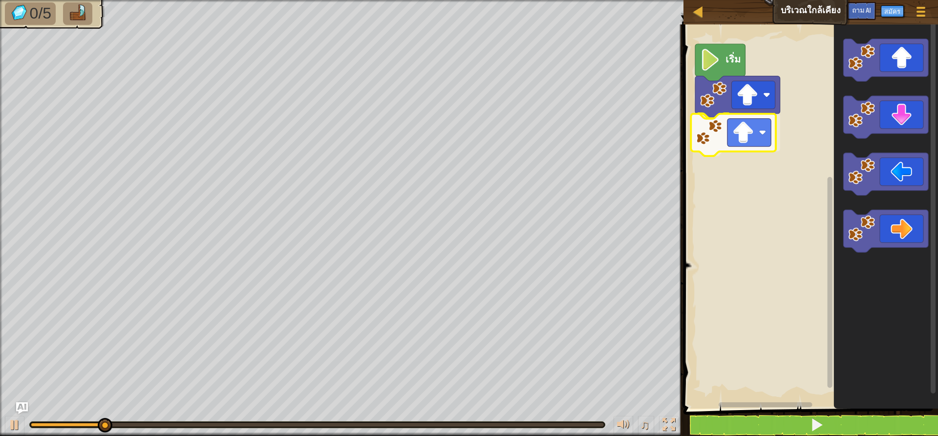
click at [755, 137] on div "เริ่ม" at bounding box center [810, 214] width 258 height 389
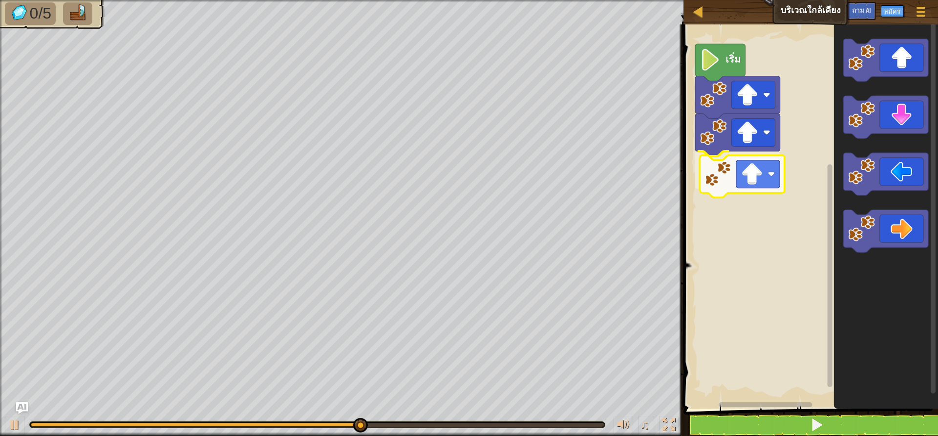
click at [758, 182] on div "เริ่ม" at bounding box center [810, 214] width 258 height 389
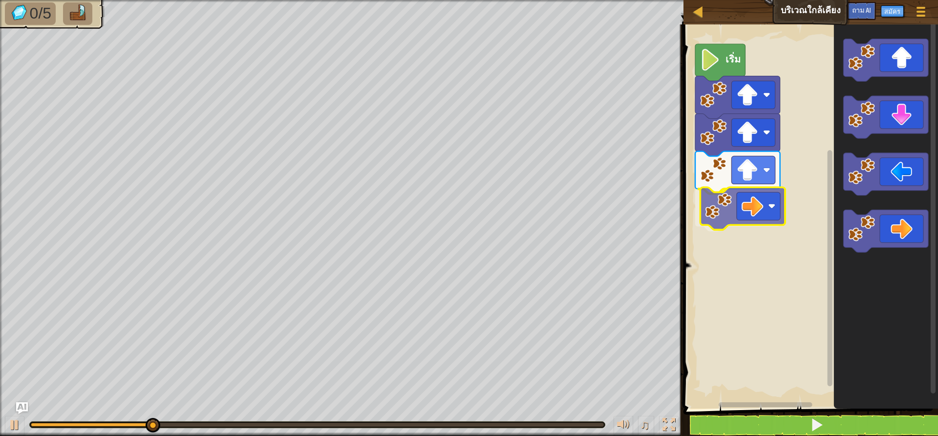
click at [751, 205] on div "เริ่ม" at bounding box center [810, 214] width 258 height 389
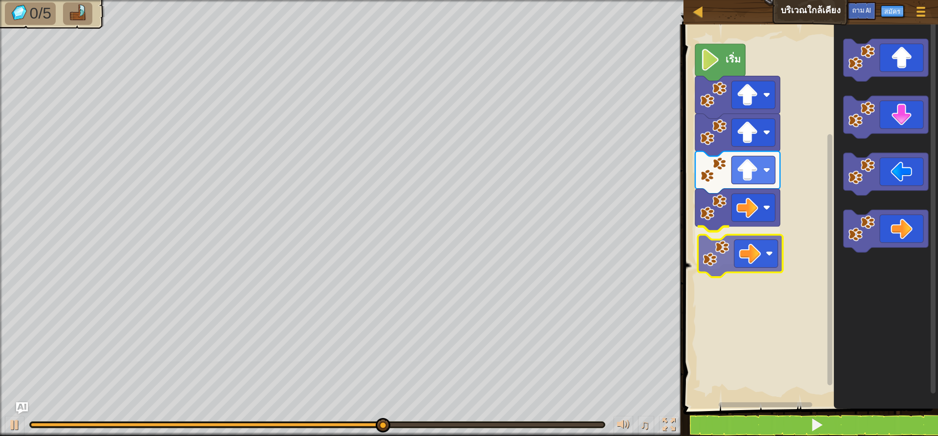
click at [724, 255] on div "เริ่ม" at bounding box center [810, 214] width 258 height 389
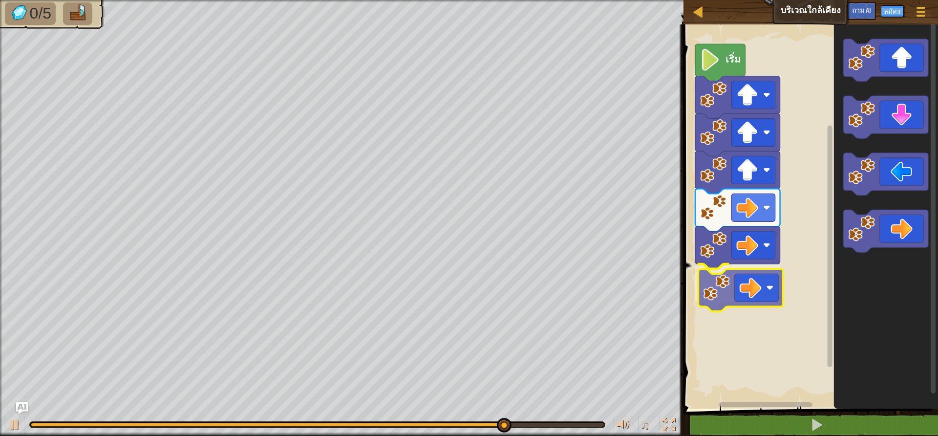
click at [724, 283] on div "เริ่ม" at bounding box center [810, 214] width 258 height 389
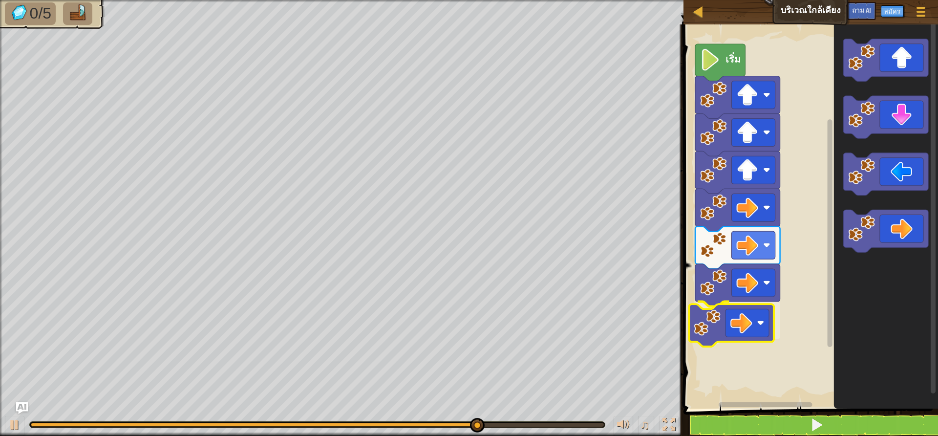
click at [735, 334] on div "เริ่ม" at bounding box center [810, 214] width 258 height 389
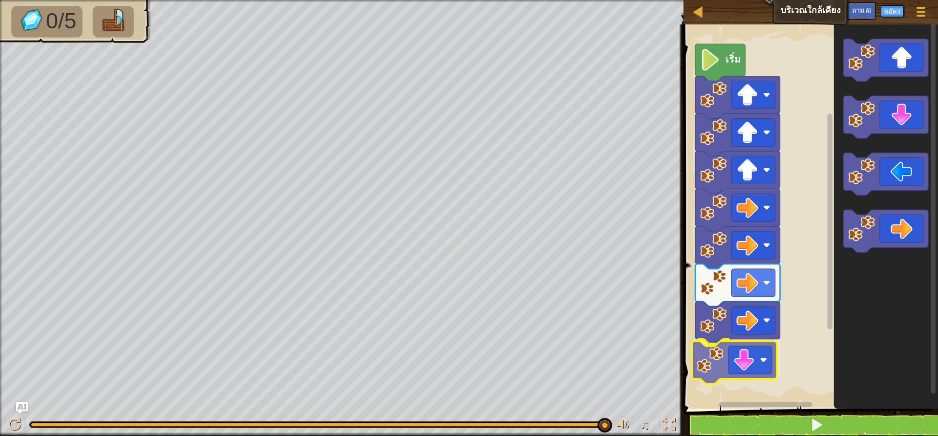
click at [749, 371] on div "เริ่ม" at bounding box center [810, 214] width 258 height 389
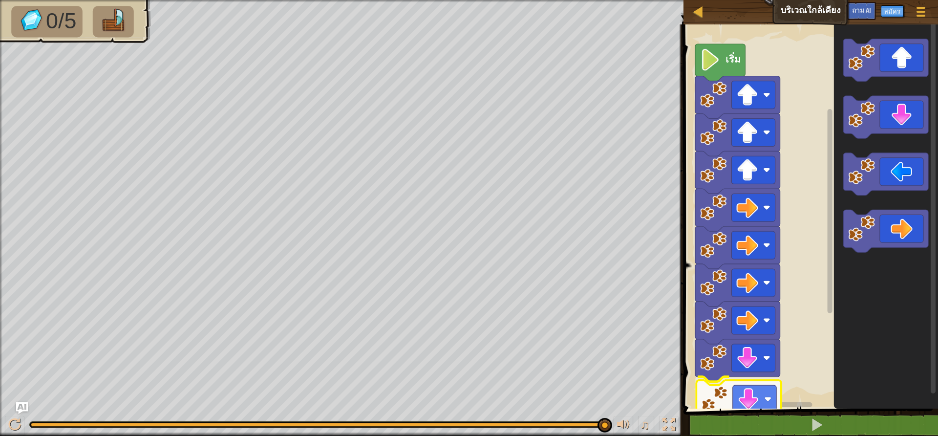
click at [756, 392] on div "เริ่ม" at bounding box center [810, 214] width 258 height 389
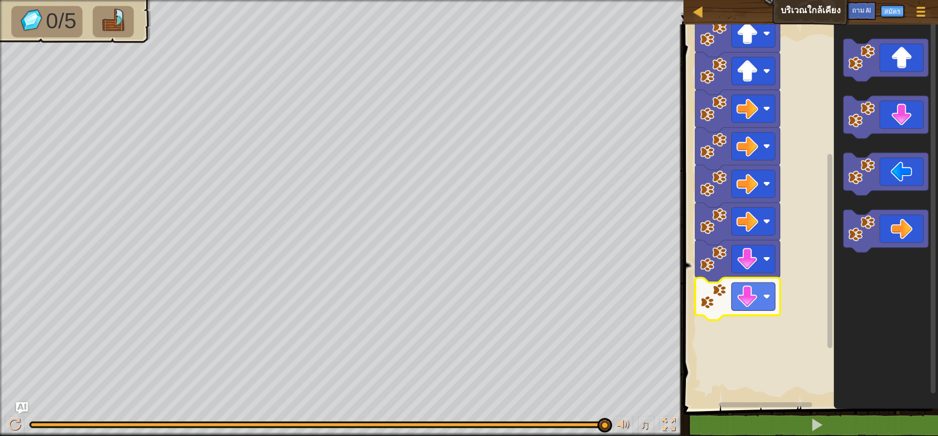
click at [828, 286] on g "ระบบทำงานแบบบล็อก" at bounding box center [830, 210] width 7 height 381
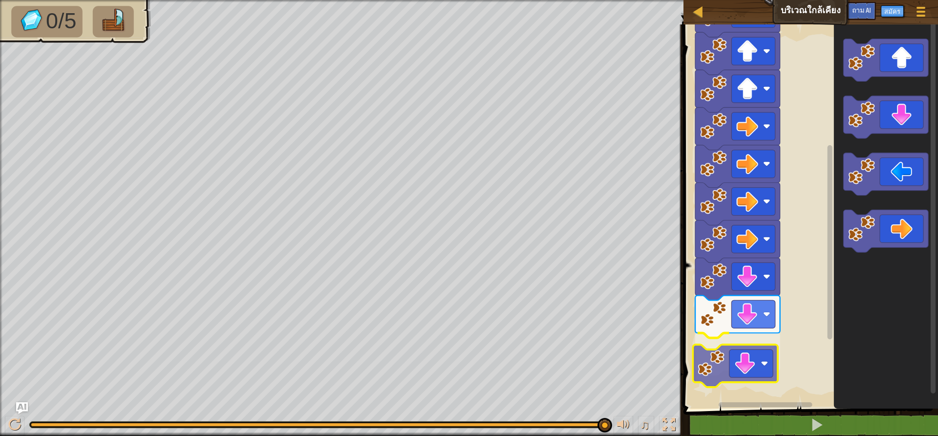
click at [750, 370] on div "เริ่ม" at bounding box center [810, 214] width 258 height 389
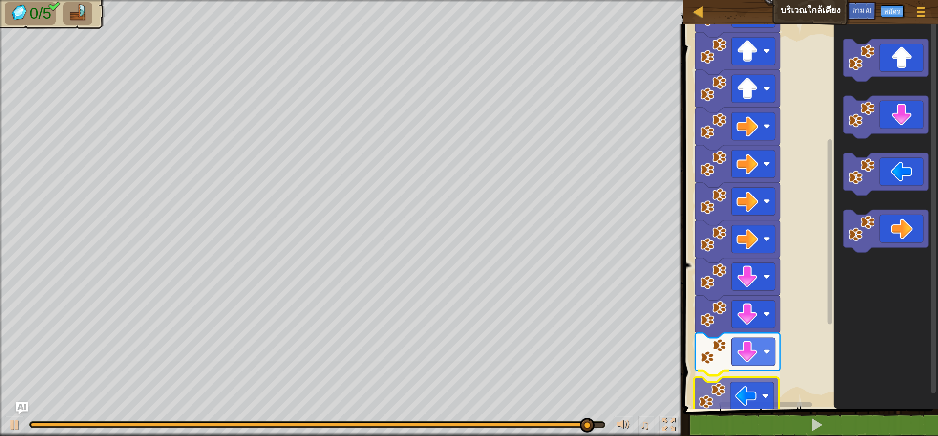
click at [768, 399] on div "เริ่ม" at bounding box center [810, 214] width 258 height 389
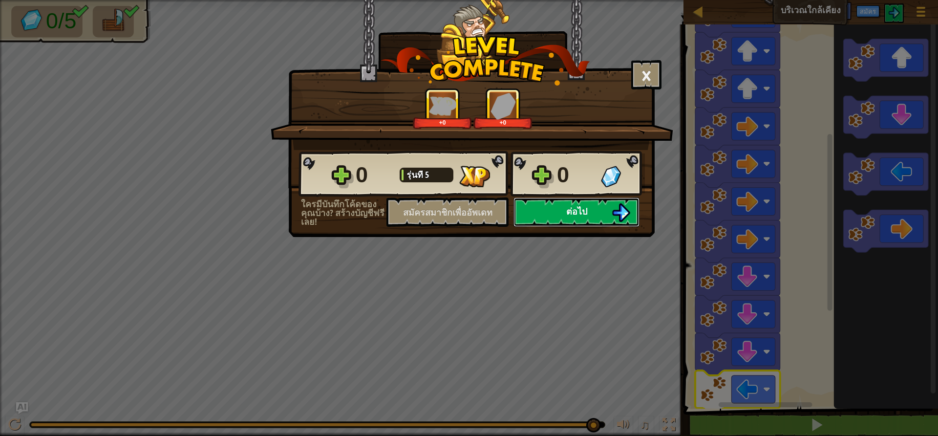
click at [559, 212] on button "ต่อไป" at bounding box center [577, 211] width 126 height 29
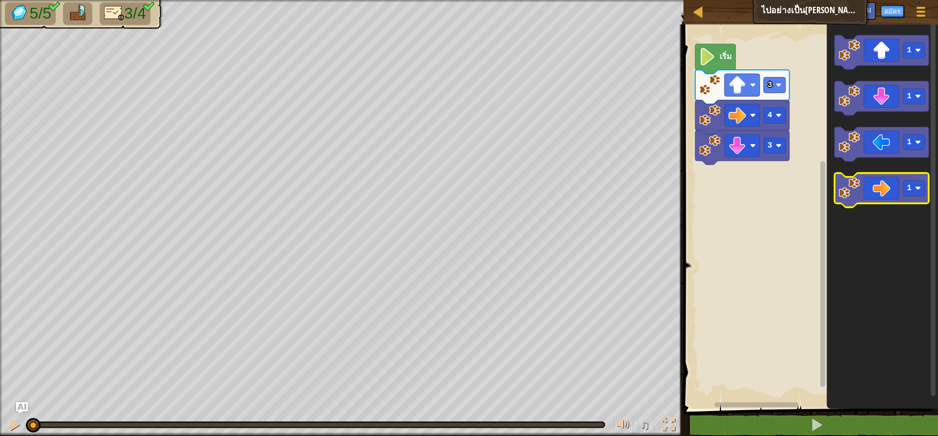
click at [920, 196] on icon "ระบบทำงานแบบบล็อก" at bounding box center [882, 190] width 94 height 34
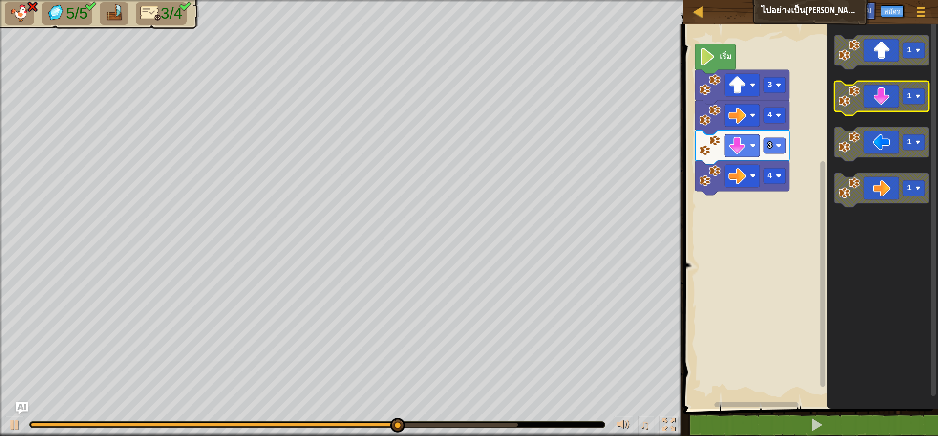
click at [876, 100] on icon "ระบบทำงานแบบบล็อก" at bounding box center [882, 98] width 94 height 34
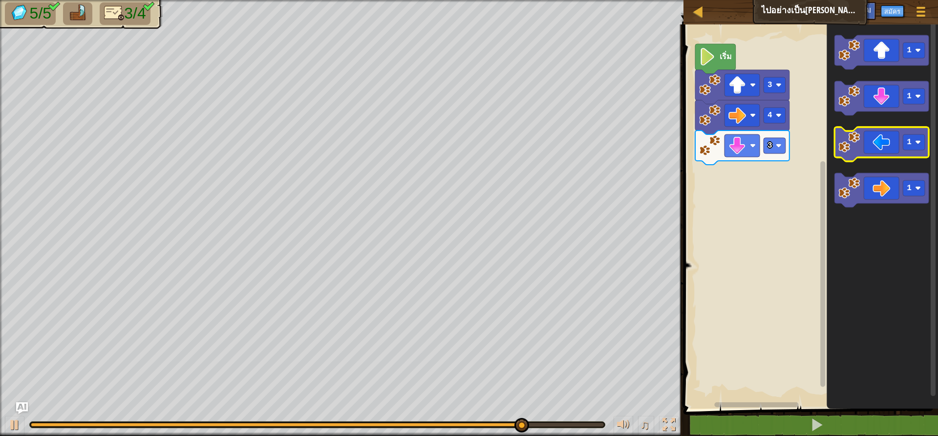
click at [849, 150] on image "ระบบทำงานแบบบล็อก" at bounding box center [850, 142] width 22 height 22
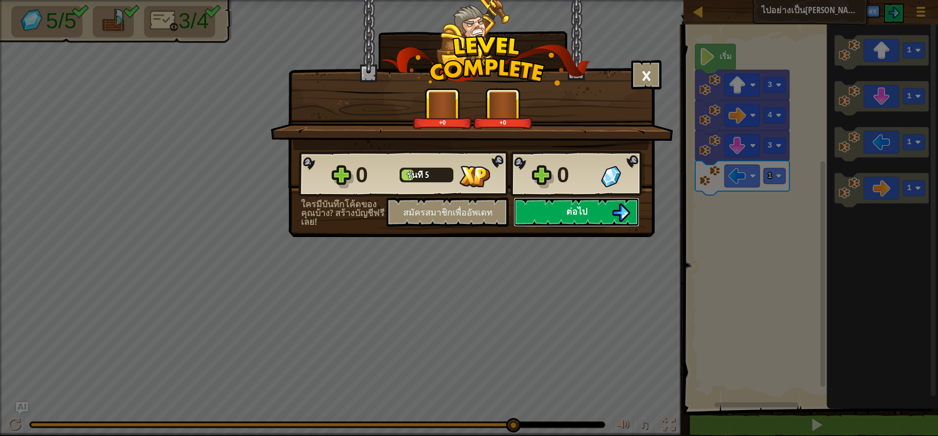
click at [620, 211] on img at bounding box center [621, 212] width 19 height 19
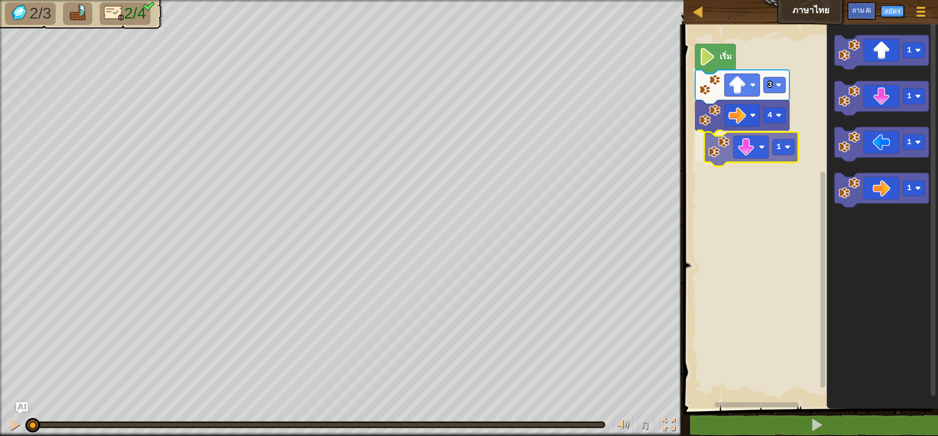
click at [745, 153] on div "4 1 3 เริ่ม 1 1 1 1 1" at bounding box center [810, 214] width 258 height 389
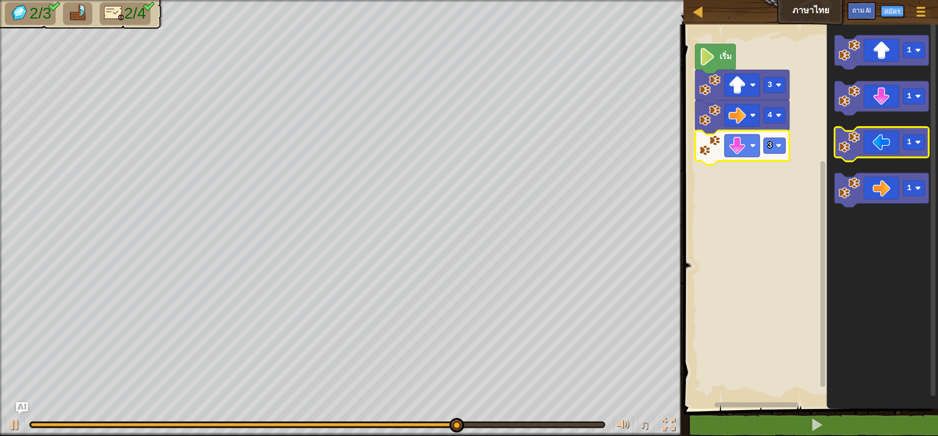
click at [882, 149] on icon "ระบบทำงานแบบบล็อก" at bounding box center [882, 144] width 94 height 34
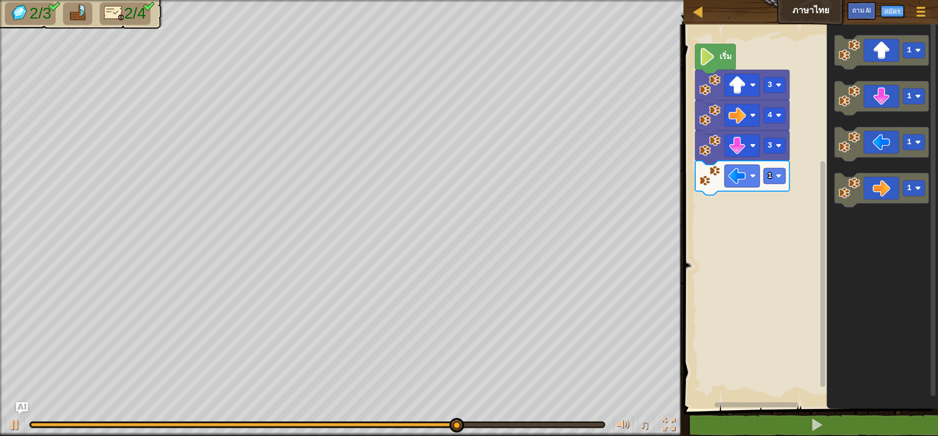
click at [785, 184] on icon "ระบบทำงานแบบบล็อก" at bounding box center [743, 178] width 94 height 34
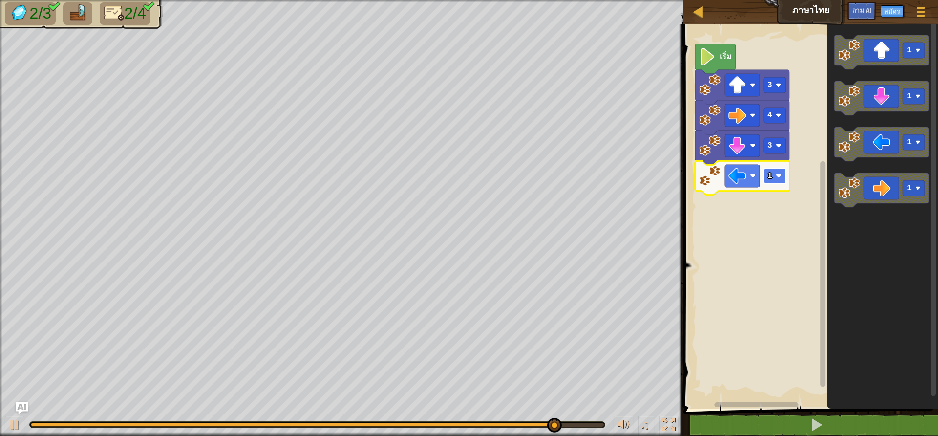
click at [773, 175] on rect "ระบบทำงานแบบบล็อก" at bounding box center [775, 176] width 22 height 16
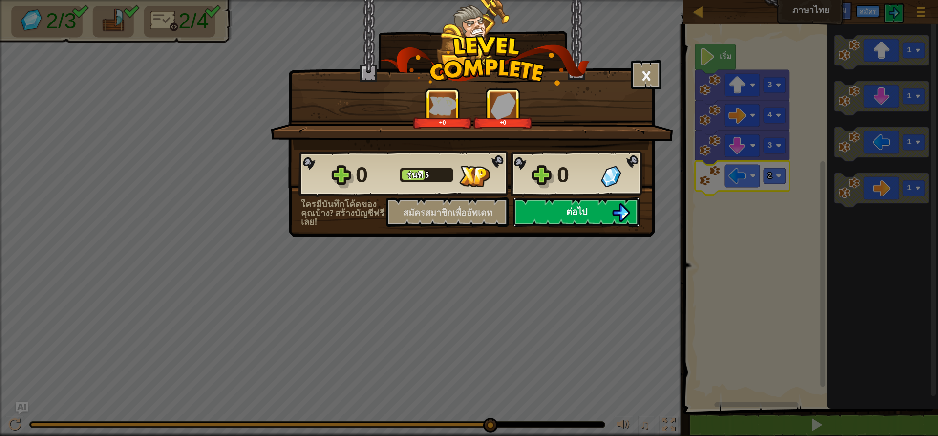
click at [567, 215] on font "ต่อไป" at bounding box center [577, 211] width 21 height 12
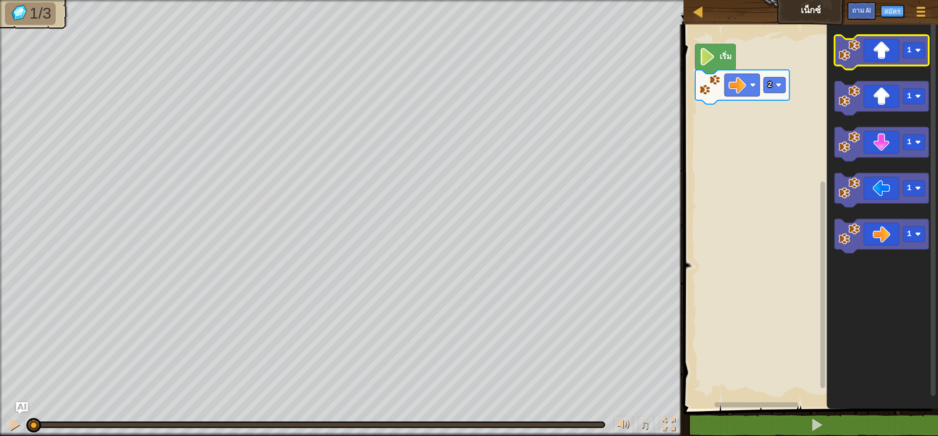
click at [872, 54] on icon "ระบบทำงานแบบบล็อก" at bounding box center [882, 52] width 94 height 34
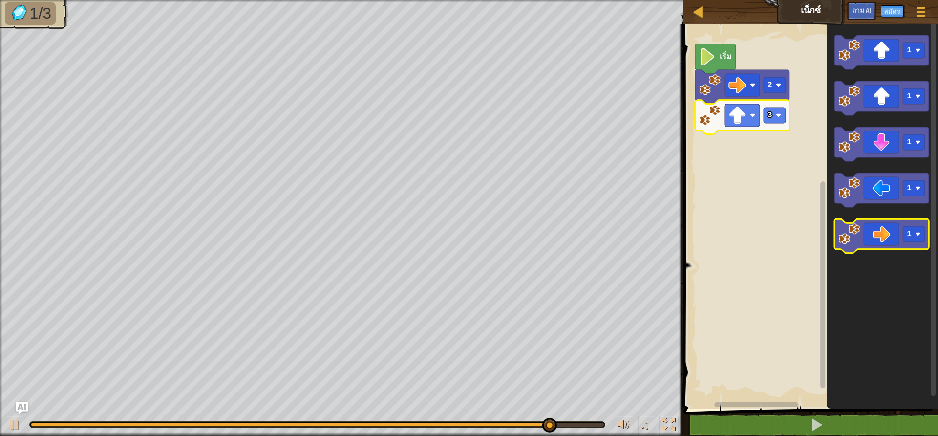
click at [881, 243] on icon "ระบบทำงานแบบบล็อก" at bounding box center [882, 236] width 94 height 34
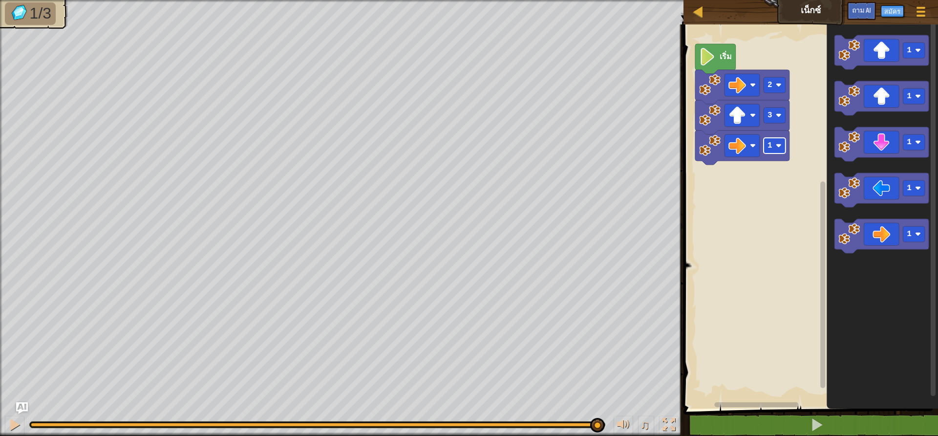
click at [772, 148] on text "1" at bounding box center [770, 145] width 5 height 9
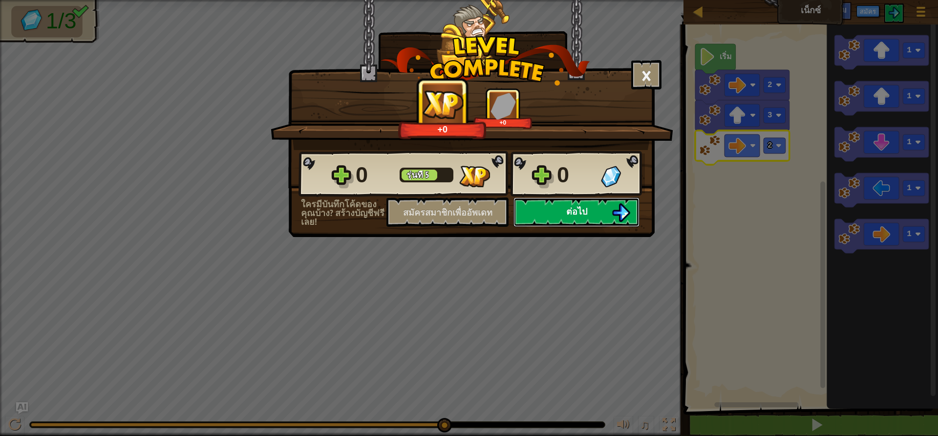
click at [607, 205] on button "ต่อไป" at bounding box center [577, 211] width 126 height 29
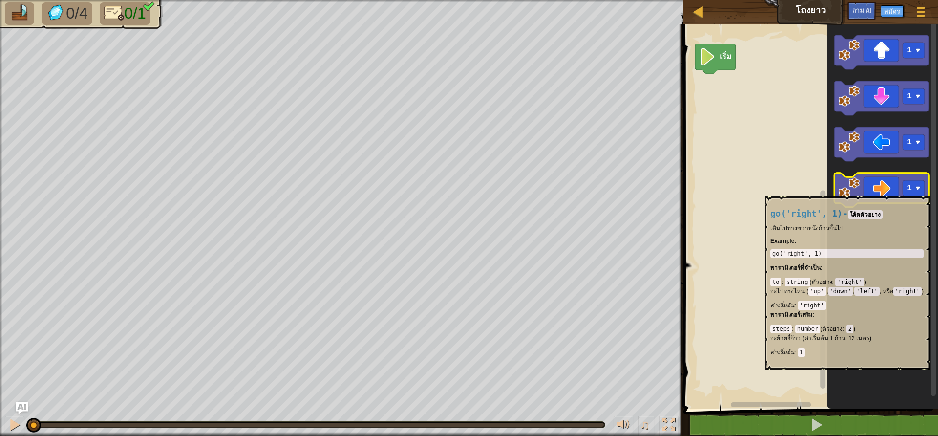
click at [889, 192] on icon "ระบบทำงานแบบบล็อก" at bounding box center [882, 190] width 94 height 34
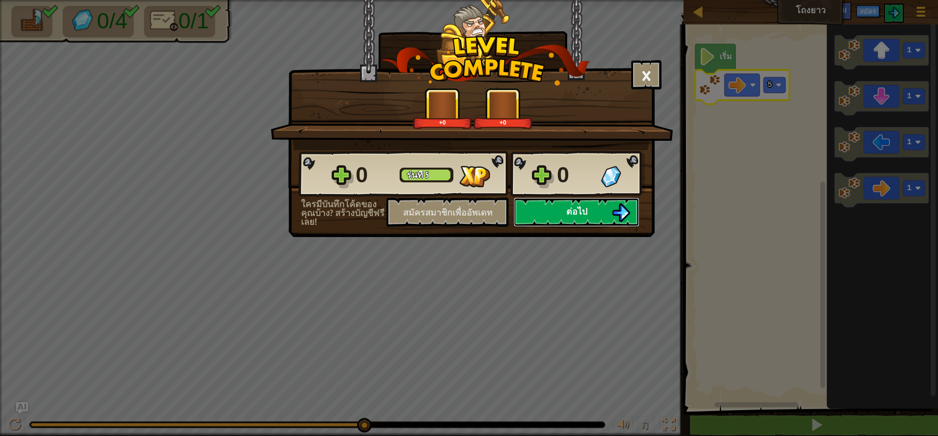
click at [556, 217] on button "ต่อไป" at bounding box center [577, 211] width 126 height 29
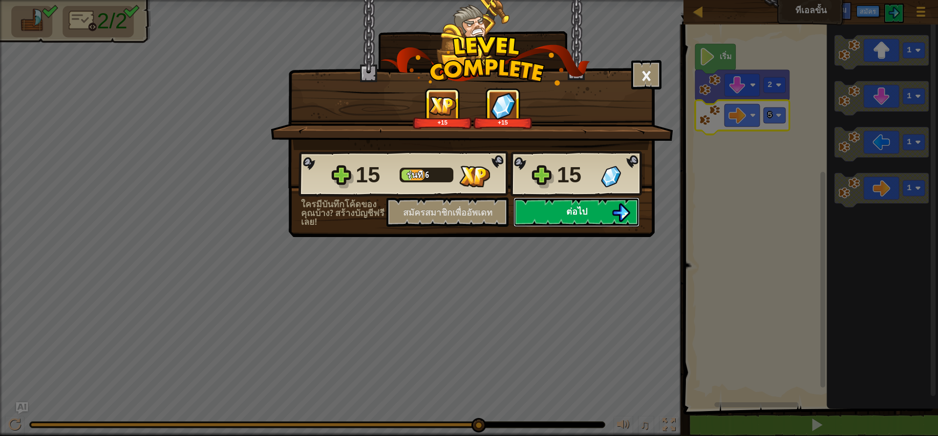
click at [605, 210] on button "ต่อไป" at bounding box center [577, 211] width 126 height 29
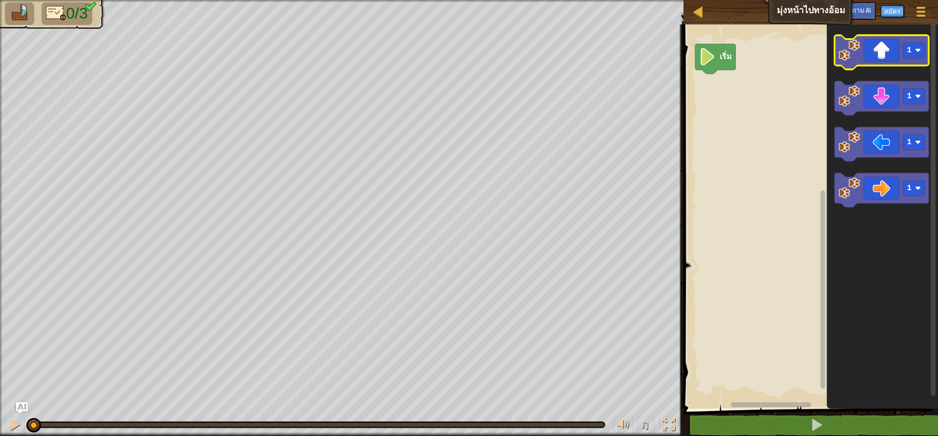
click at [866, 63] on icon "ระบบทำงานแบบบล็อก" at bounding box center [882, 52] width 94 height 34
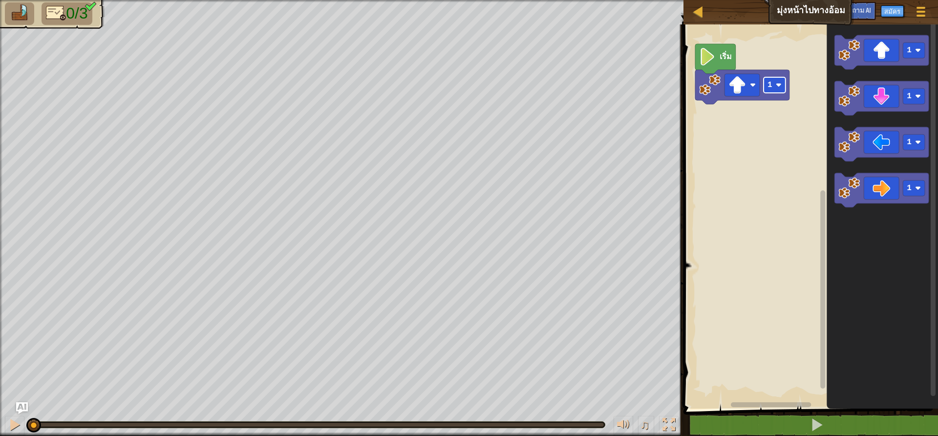
click at [779, 87] on image "ระบบทำงานแบบบล็อก" at bounding box center [779, 85] width 6 height 6
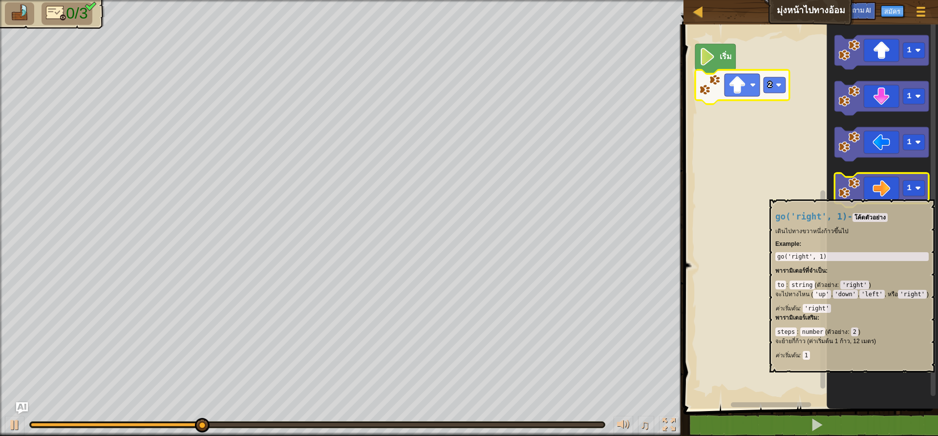
click at [887, 195] on icon "ระบบทำงานแบบบล็อก" at bounding box center [882, 190] width 94 height 34
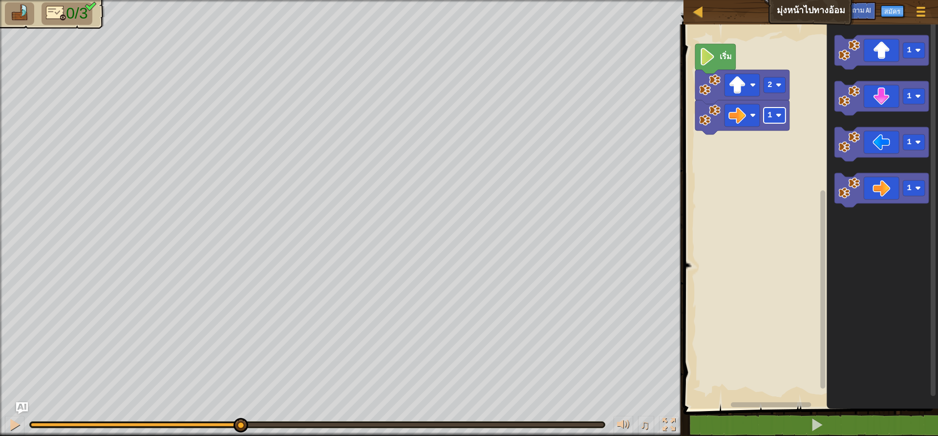
click at [774, 114] on rect "ระบบทำงานแบบบล็อก" at bounding box center [775, 116] width 22 height 16
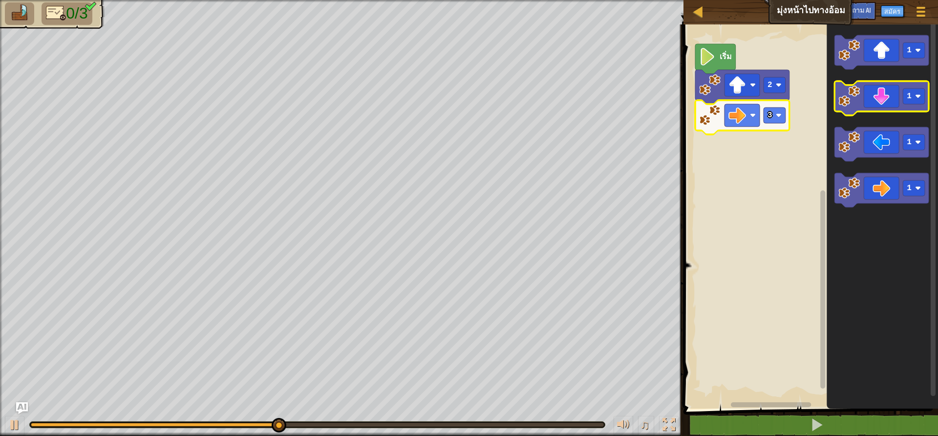
click at [885, 101] on icon "ระบบทำงานแบบบล็อก" at bounding box center [882, 98] width 94 height 34
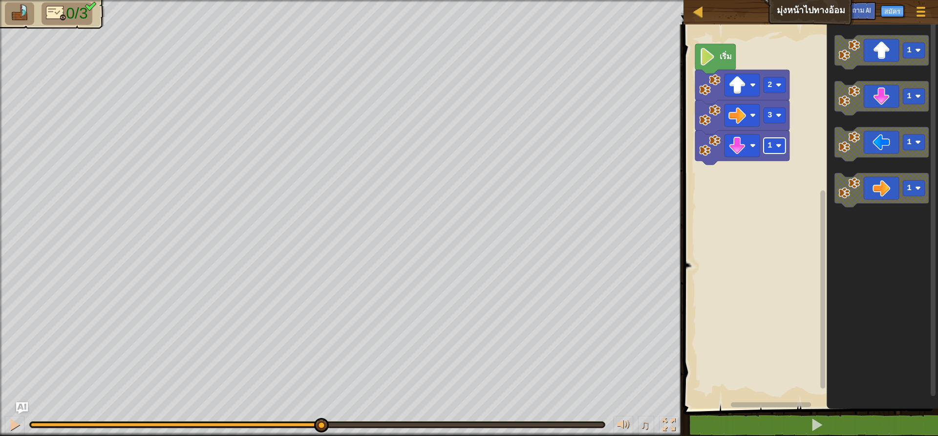
click at [774, 147] on rect "ระบบทำงานแบบบล็อก" at bounding box center [775, 146] width 22 height 16
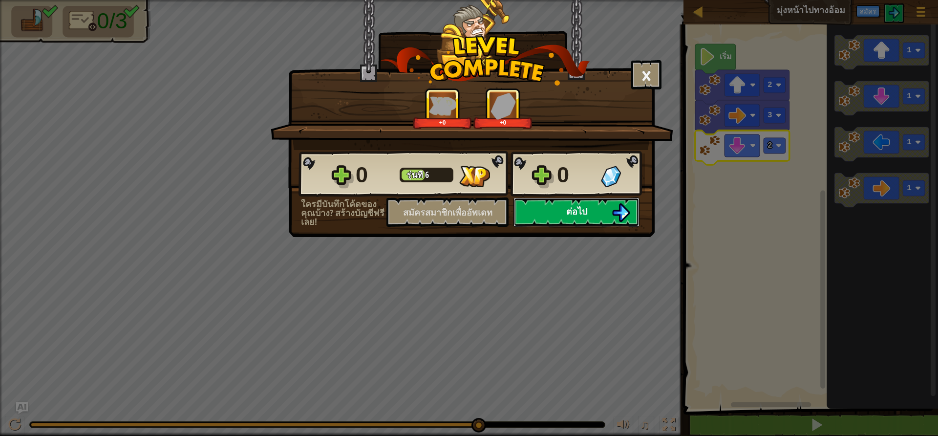
click at [546, 210] on button "ต่อไป" at bounding box center [577, 211] width 126 height 29
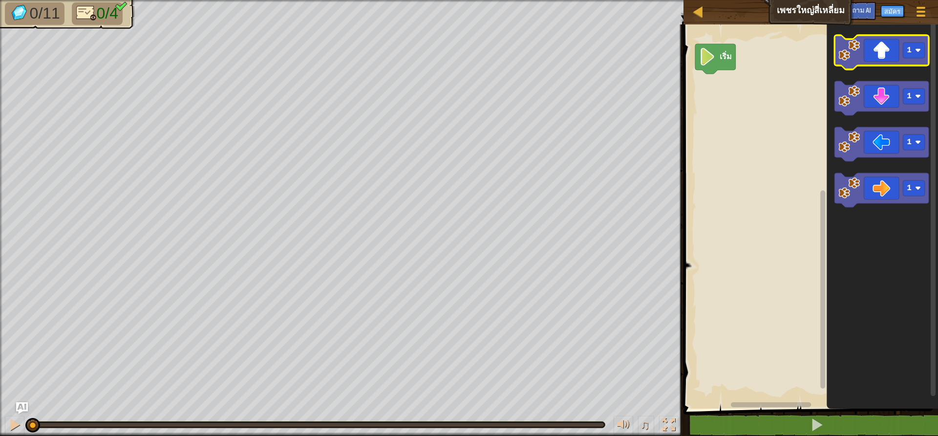
click at [887, 57] on icon "ระบบทำงานแบบบล็อก" at bounding box center [882, 52] width 94 height 34
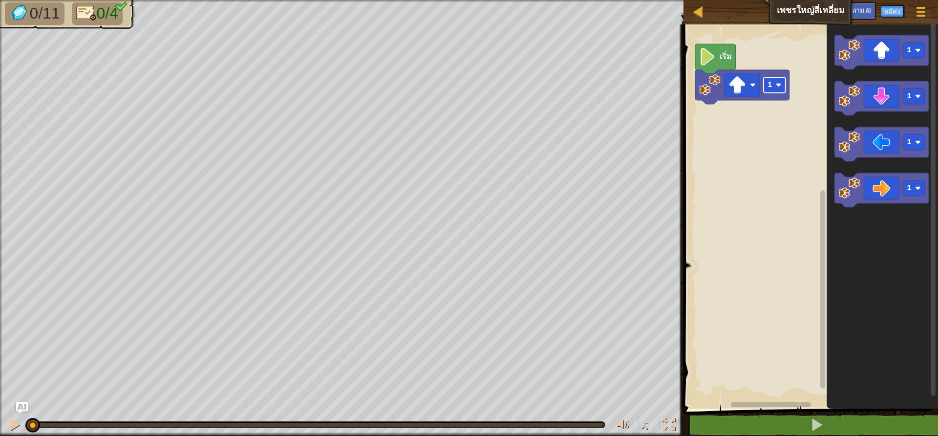
click at [777, 82] on image "ระบบทำงานแบบบล็อก" at bounding box center [779, 85] width 6 height 6
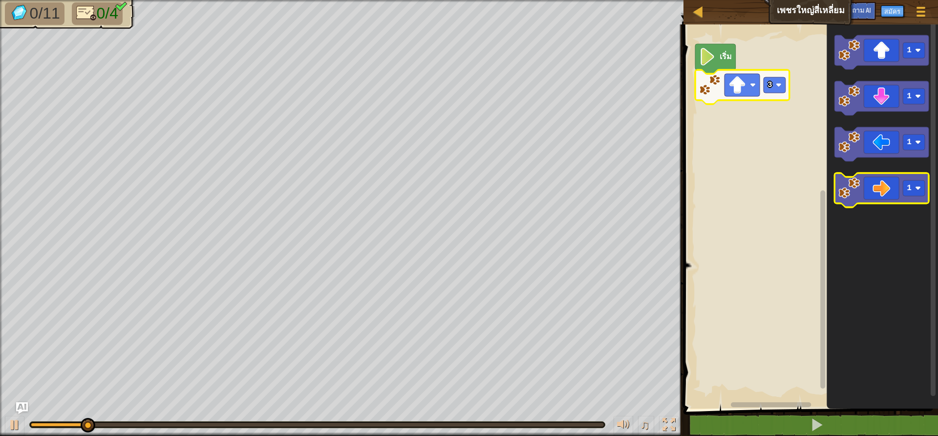
click at [891, 194] on icon "ระบบทำงานแบบบล็อก" at bounding box center [882, 190] width 94 height 34
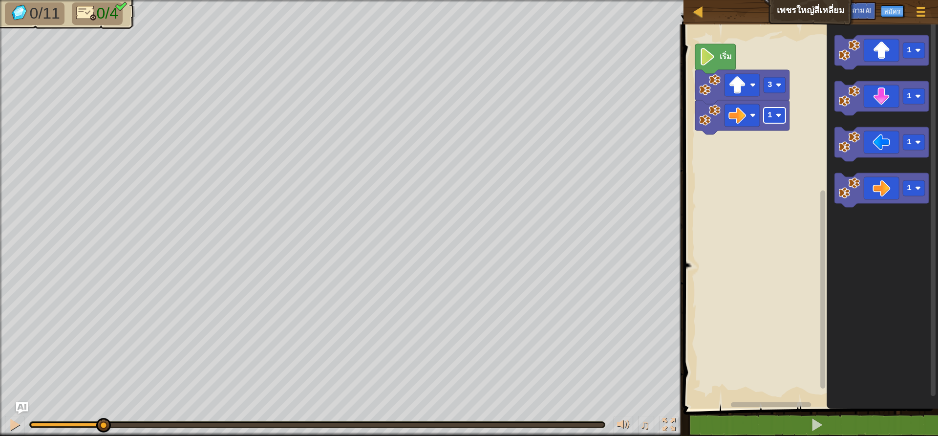
click at [776, 116] on rect "ระบบทำงานแบบบล็อก" at bounding box center [775, 116] width 22 height 16
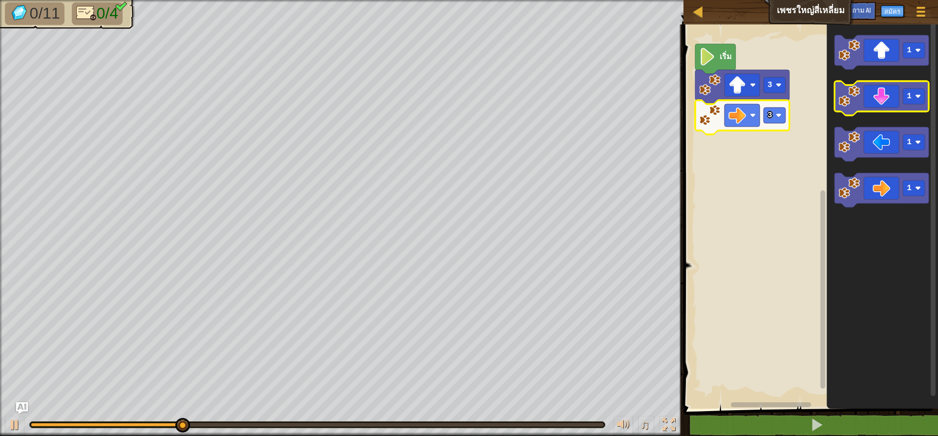
click at [894, 93] on icon "ระบบทำงานแบบบล็อก" at bounding box center [882, 98] width 94 height 34
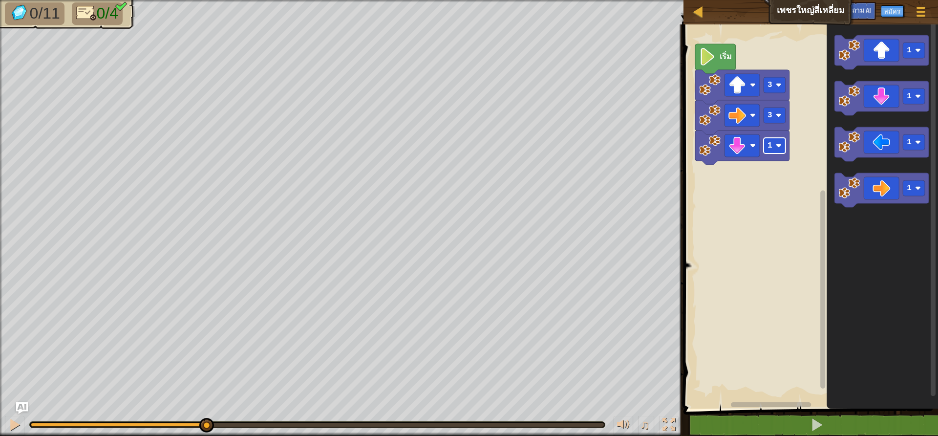
click at [781, 149] on image "ระบบทำงานแบบบล็อก" at bounding box center [779, 146] width 6 height 6
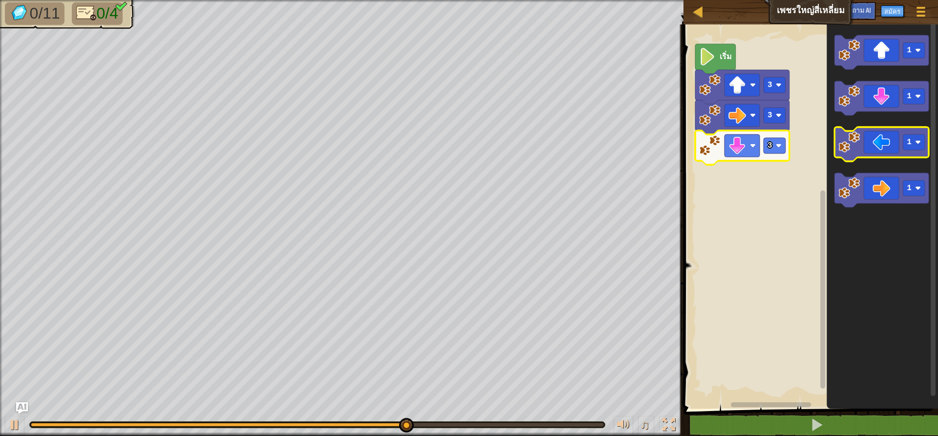
click at [885, 148] on icon "ระบบทำงานแบบบล็อก" at bounding box center [882, 144] width 94 height 34
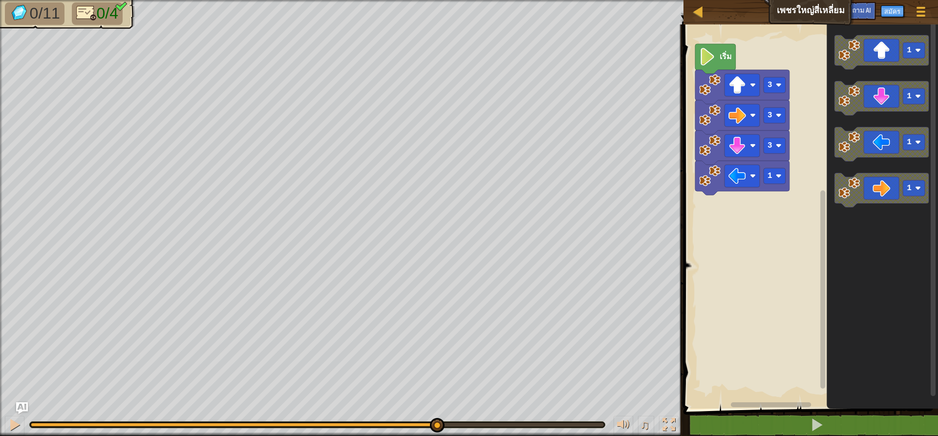
click at [778, 184] on icon "ระบบทำงานแบบบล็อก" at bounding box center [743, 178] width 94 height 34
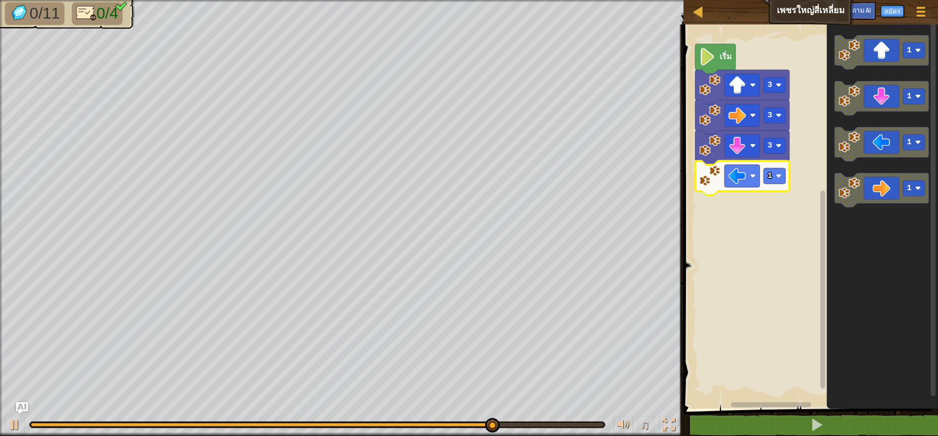
click at [776, 185] on icon "ระบบทำงานแบบบล็อก" at bounding box center [743, 178] width 94 height 34
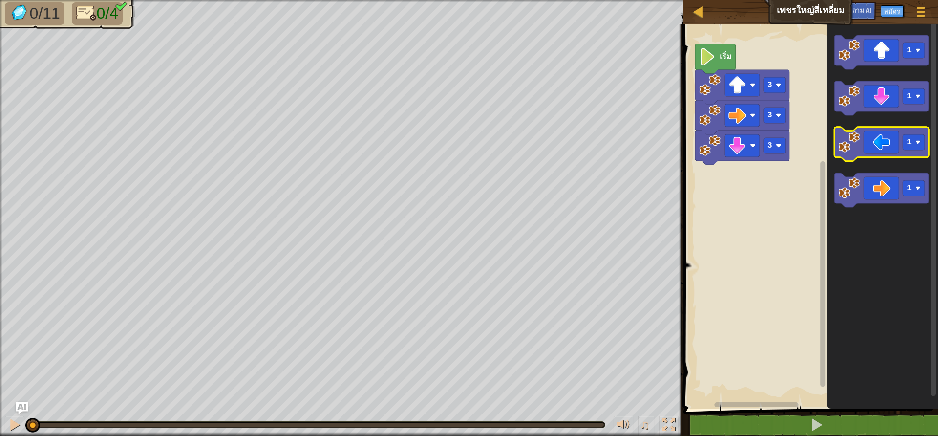
click at [885, 147] on icon "ระบบทำงานแบบบล็อก" at bounding box center [882, 144] width 94 height 34
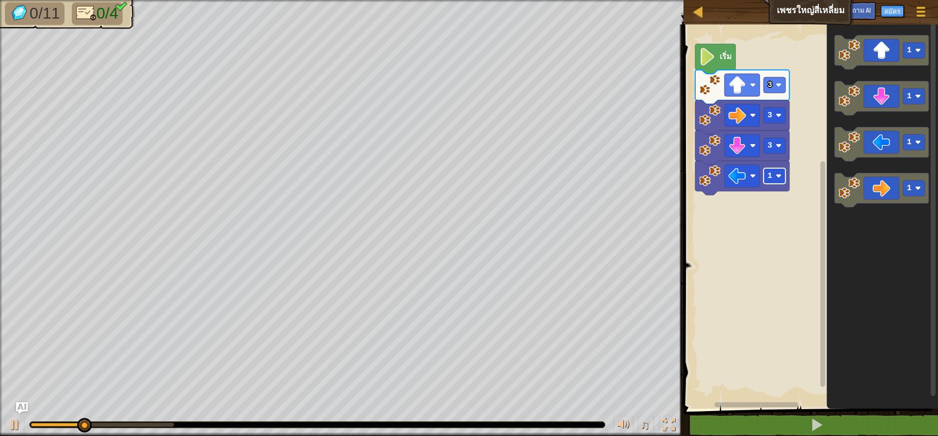
click at [771, 183] on rect "ระบบทำงานแบบบล็อก" at bounding box center [775, 176] width 22 height 16
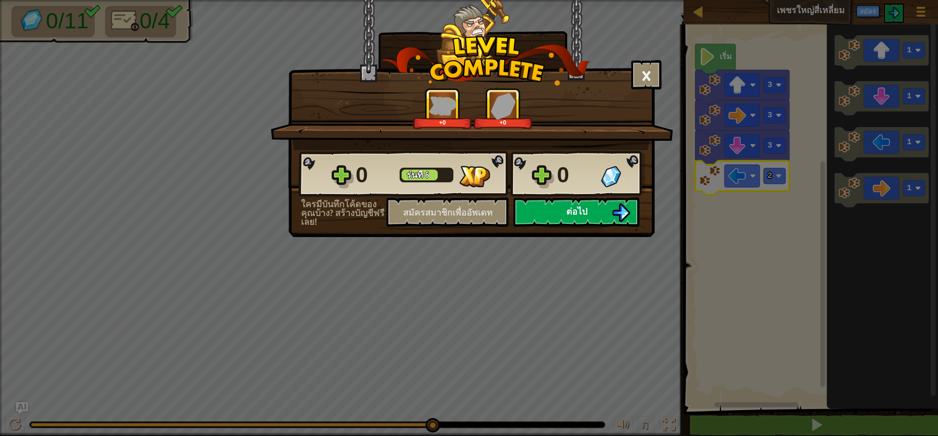
click at [562, 215] on button "ต่อไป" at bounding box center [577, 211] width 126 height 29
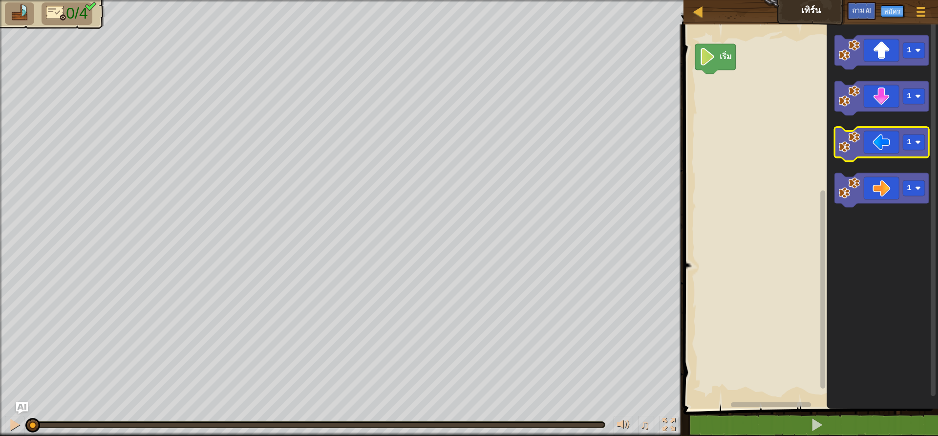
click at [879, 145] on icon "ระบบทำงานแบบบล็อก" at bounding box center [882, 144] width 94 height 34
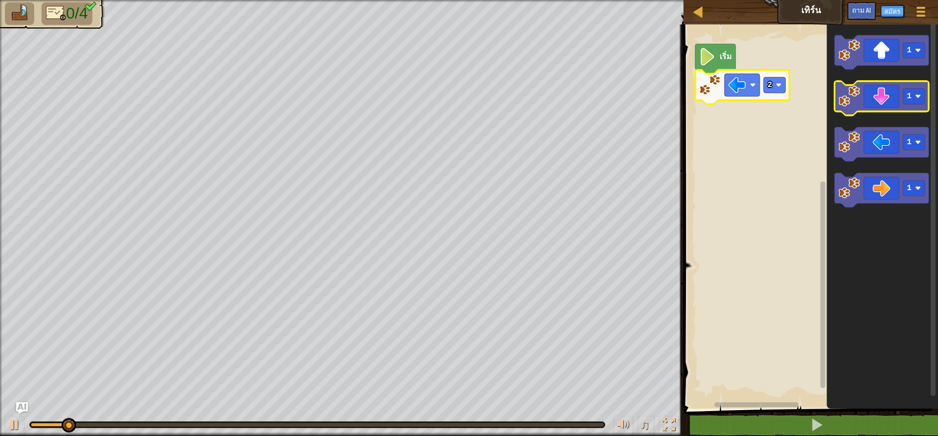
click at [887, 106] on icon "ระบบทำงานแบบบล็อก" at bounding box center [882, 98] width 94 height 34
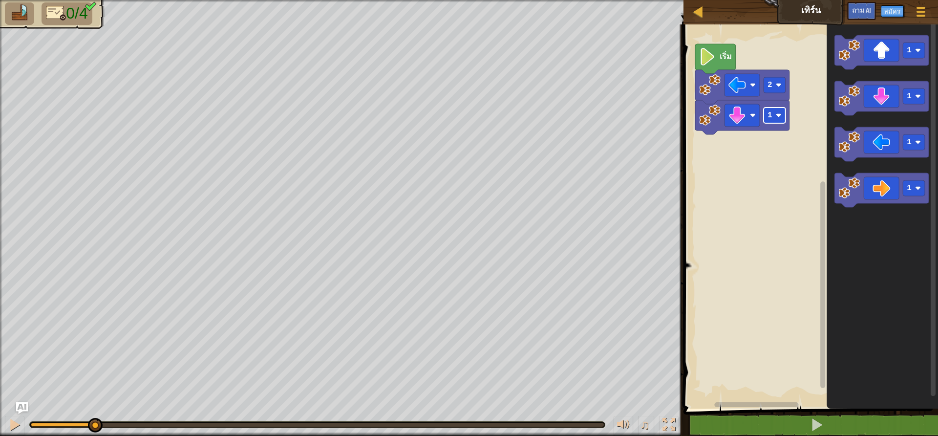
click at [777, 116] on image "ระบบทำงานแบบบล็อก" at bounding box center [779, 115] width 6 height 6
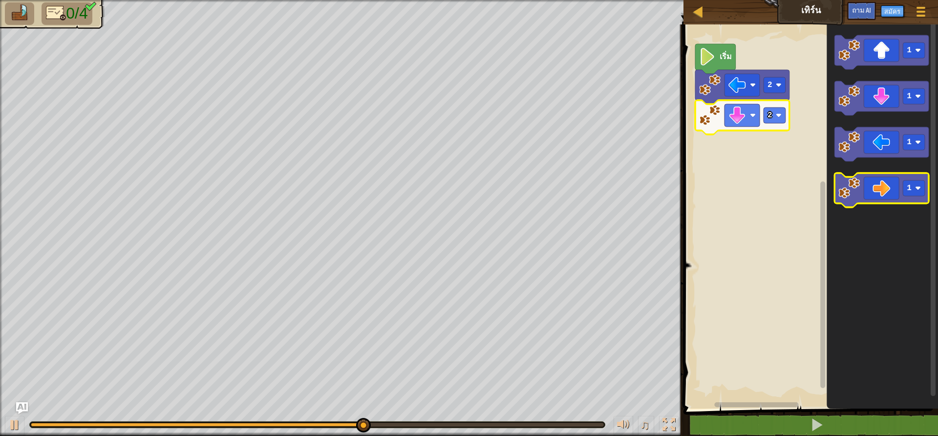
click at [869, 192] on icon "ระบบทำงานแบบบล็อก" at bounding box center [882, 190] width 94 height 34
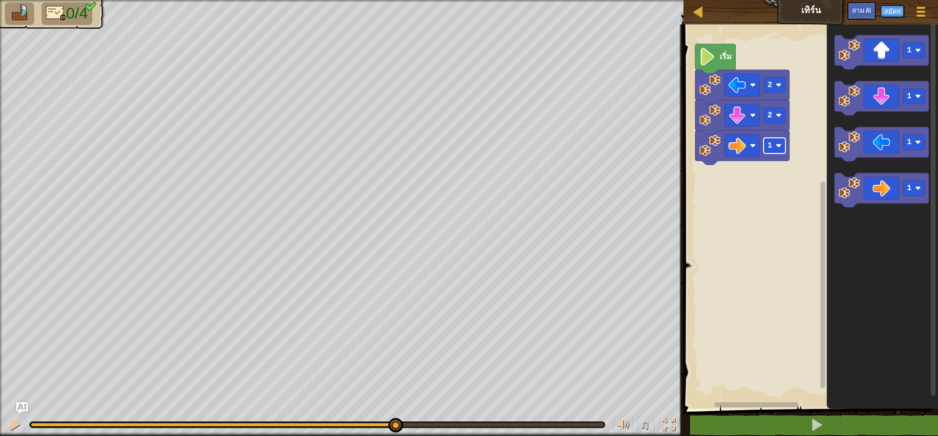
click at [774, 143] on rect "ระบบทำงานแบบบล็อก" at bounding box center [775, 146] width 22 height 16
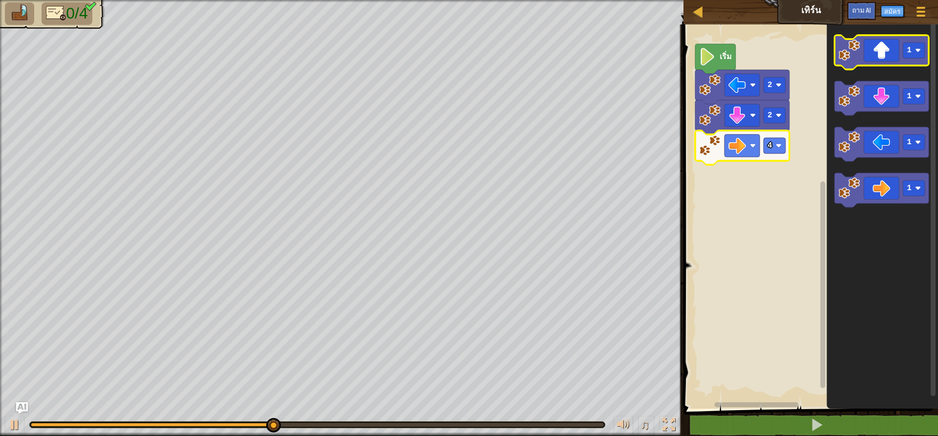
click at [886, 58] on icon "ระบบทำงานแบบบล็อก" at bounding box center [882, 52] width 94 height 34
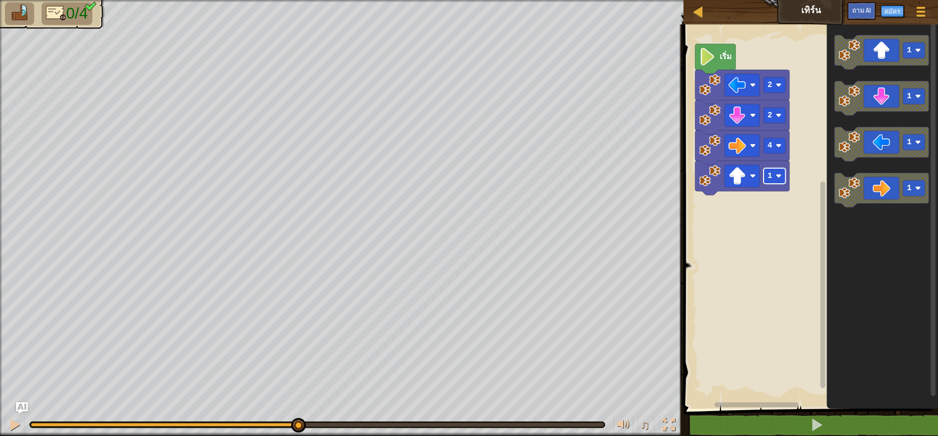
click at [773, 176] on rect "ระบบทำงานแบบบล็อก" at bounding box center [775, 176] width 22 height 16
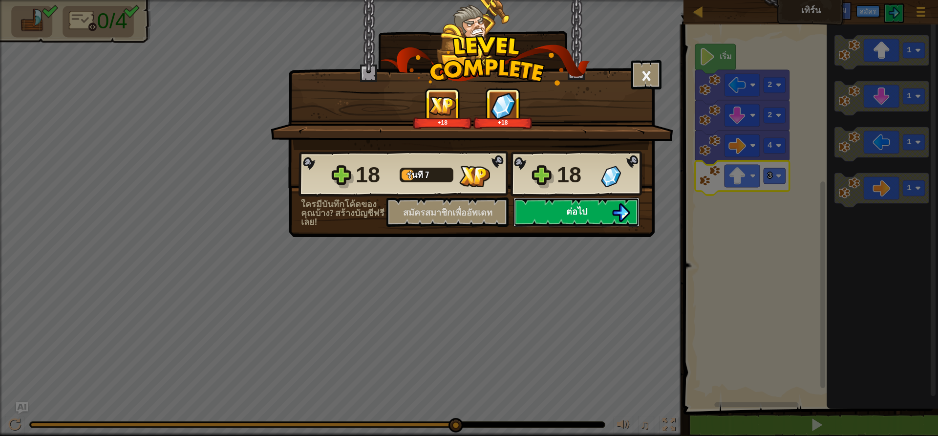
click at [552, 210] on button "ต่อไป" at bounding box center [577, 211] width 126 height 29
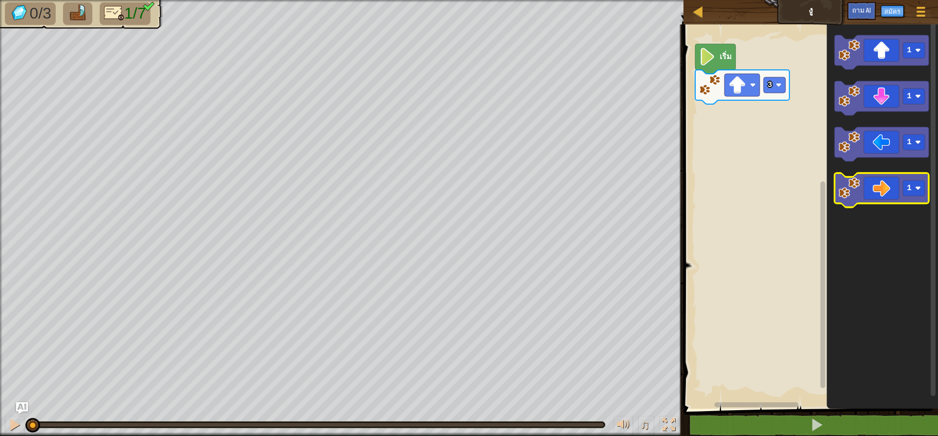
click at [877, 194] on icon "ระบบทำงานแบบบล็อก" at bounding box center [882, 190] width 94 height 34
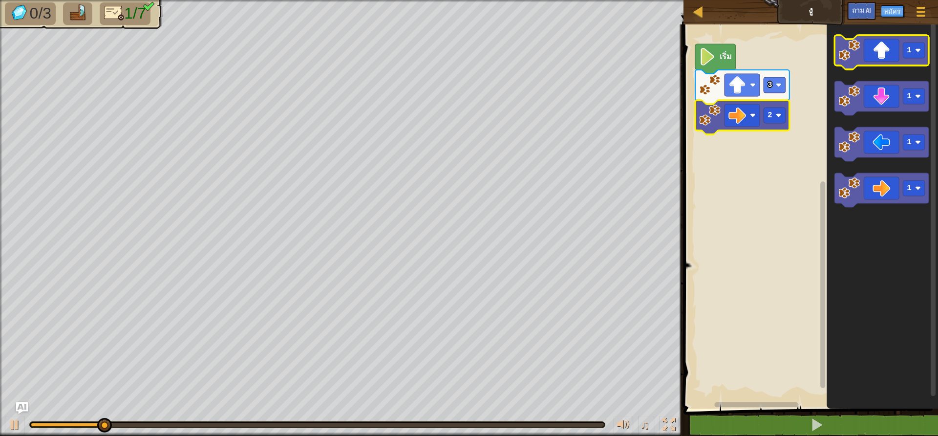
click at [879, 57] on icon "ระบบทำงานแบบบล็อก" at bounding box center [882, 52] width 94 height 34
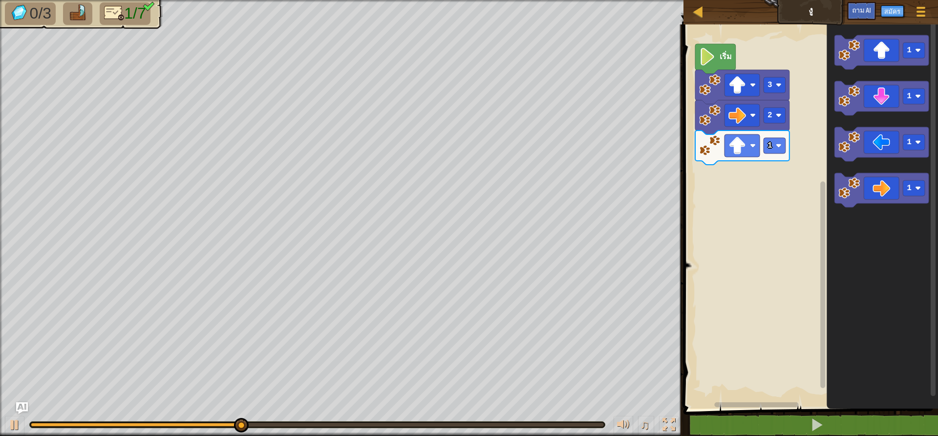
click at [863, 185] on icon "ระบบทำงานแบบบล็อก" at bounding box center [882, 190] width 94 height 34
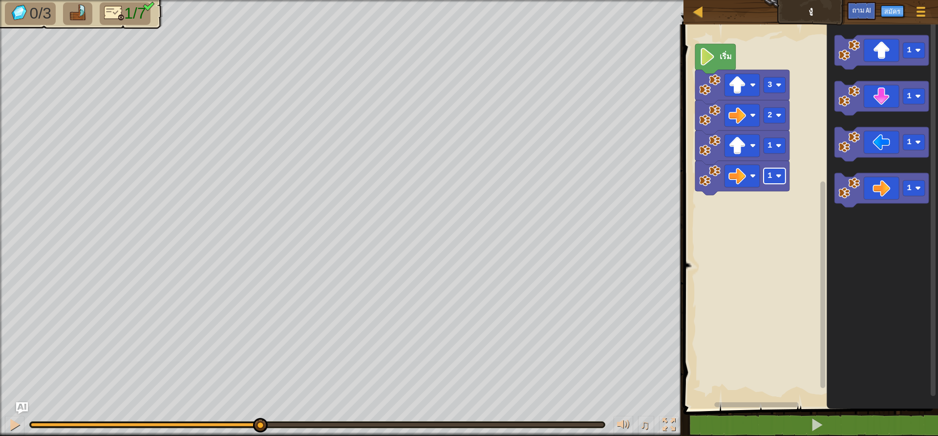
click at [779, 181] on rect "ระบบทำงานแบบบล็อก" at bounding box center [775, 176] width 22 height 16
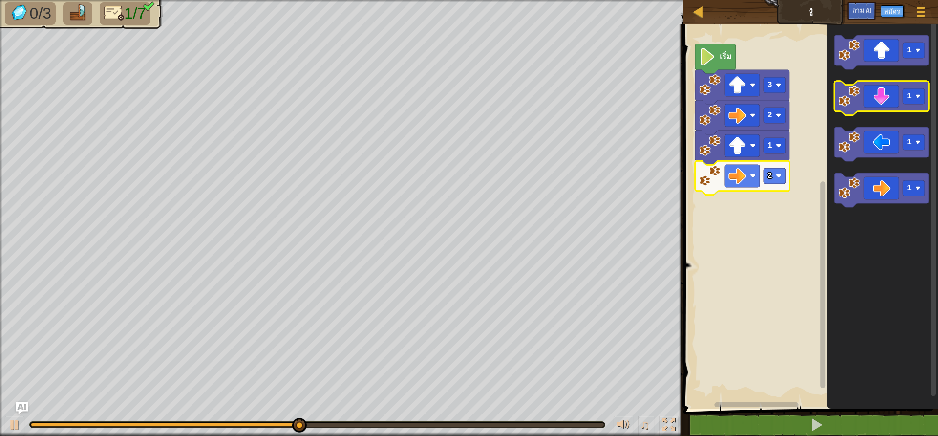
click at [874, 99] on icon "ระบบทำงานแบบบล็อก" at bounding box center [882, 98] width 94 height 34
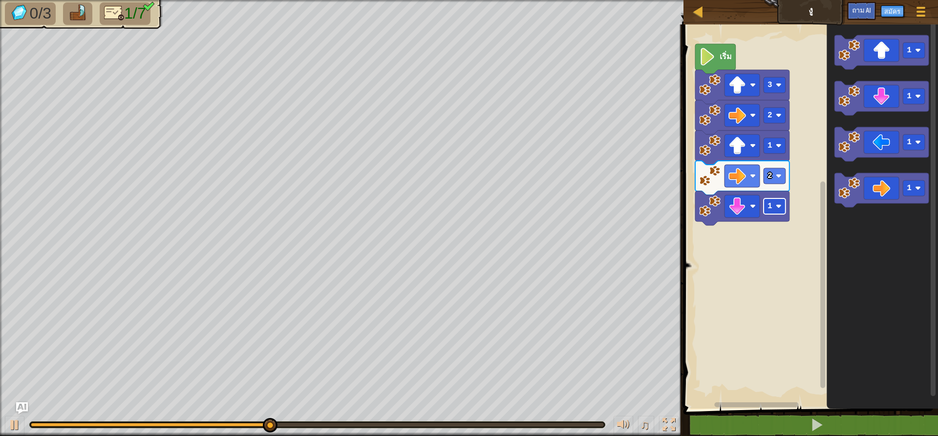
click at [776, 207] on rect "ระบบทำงานแบบบล็อก" at bounding box center [775, 206] width 22 height 16
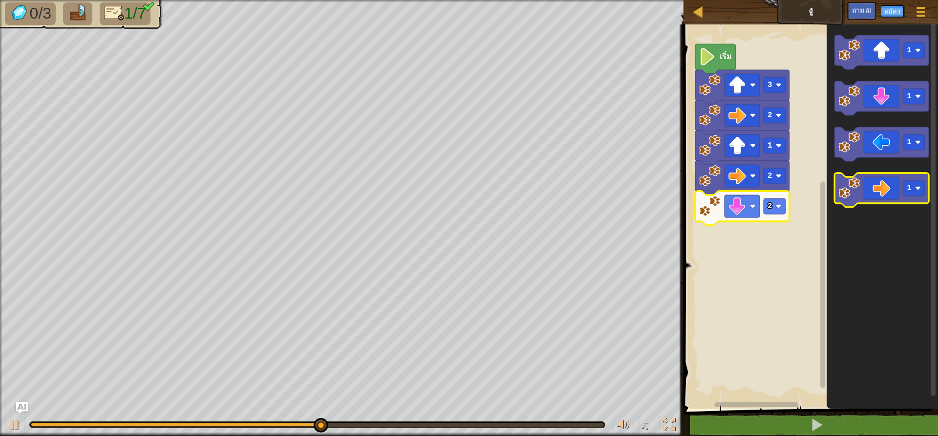
click at [880, 200] on icon "ระบบทำงานแบบบล็อก" at bounding box center [882, 190] width 94 height 34
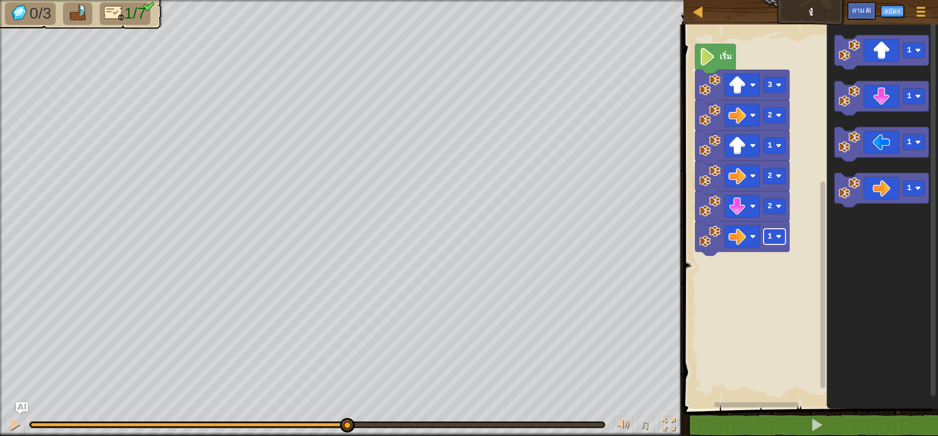
click at [781, 239] on image "ระบบทำงานแบบบล็อก" at bounding box center [779, 237] width 6 height 6
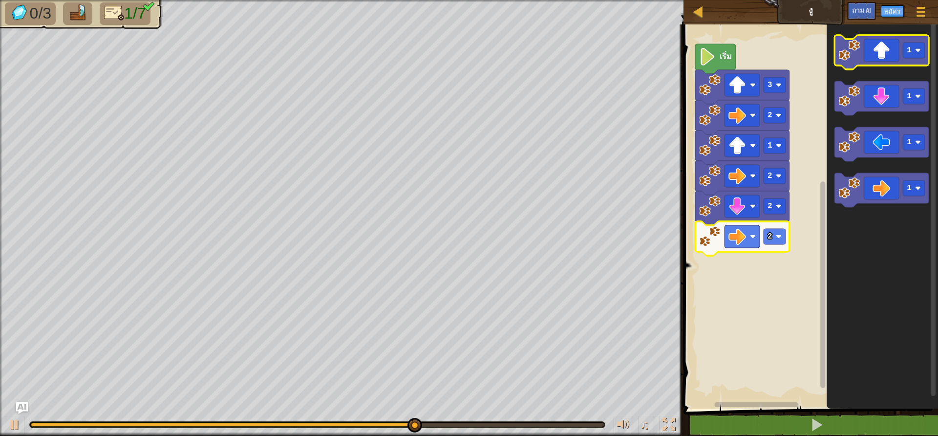
click at [877, 44] on icon "ระบบทำงานแบบบล็อก" at bounding box center [882, 52] width 94 height 34
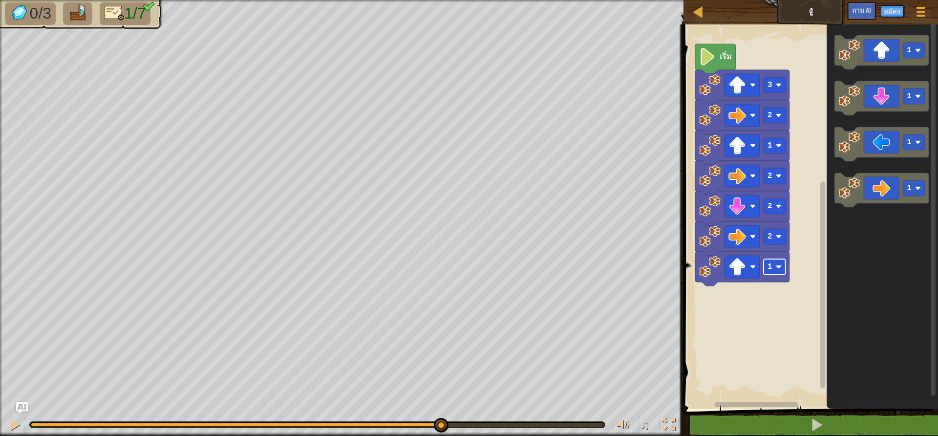
click at [776, 265] on rect "ระบบทำงานแบบบล็อก" at bounding box center [775, 267] width 22 height 16
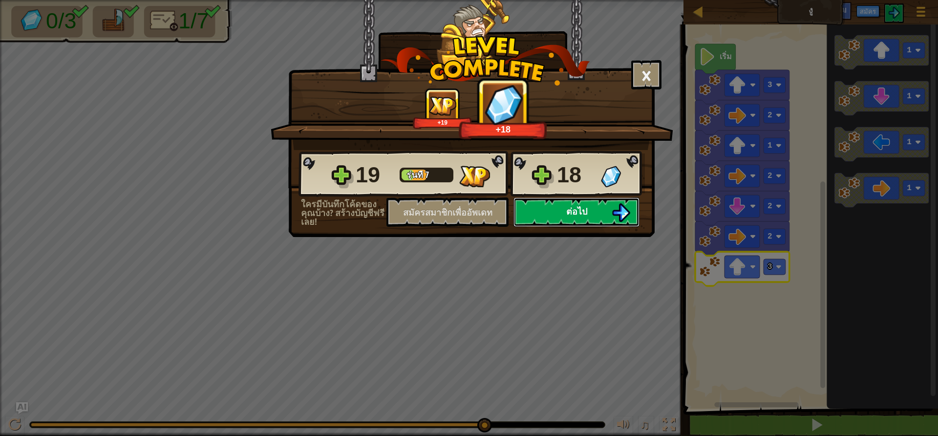
click at [578, 208] on font "ต่อไป" at bounding box center [577, 211] width 21 height 12
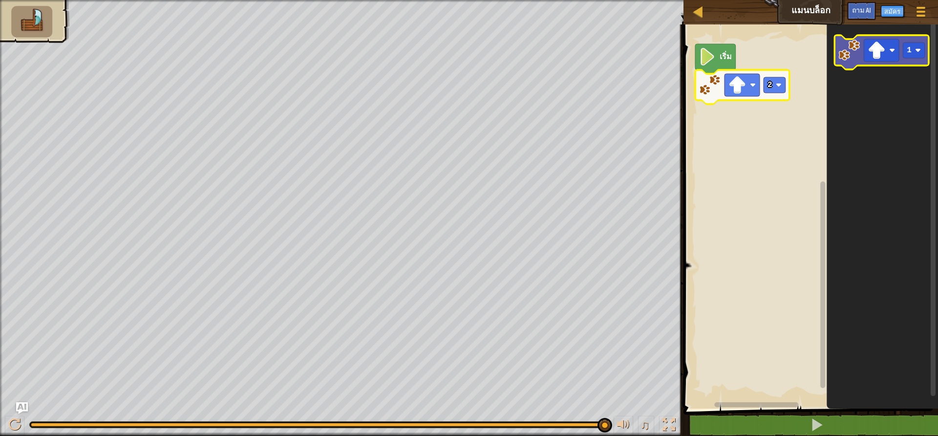
click at [862, 63] on icon "ระบบทำงานแบบบล็อก" at bounding box center [882, 52] width 94 height 34
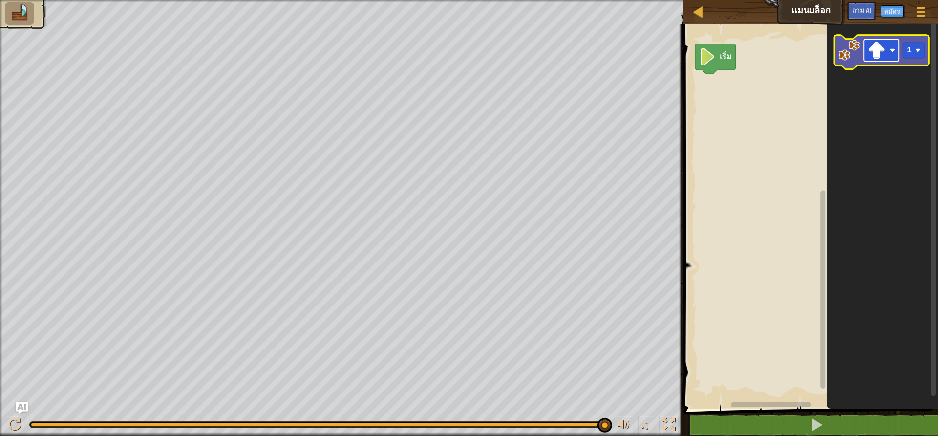
click at [869, 52] on image "ระบบทำงานแบบบล็อก" at bounding box center [878, 51] width 18 height 18
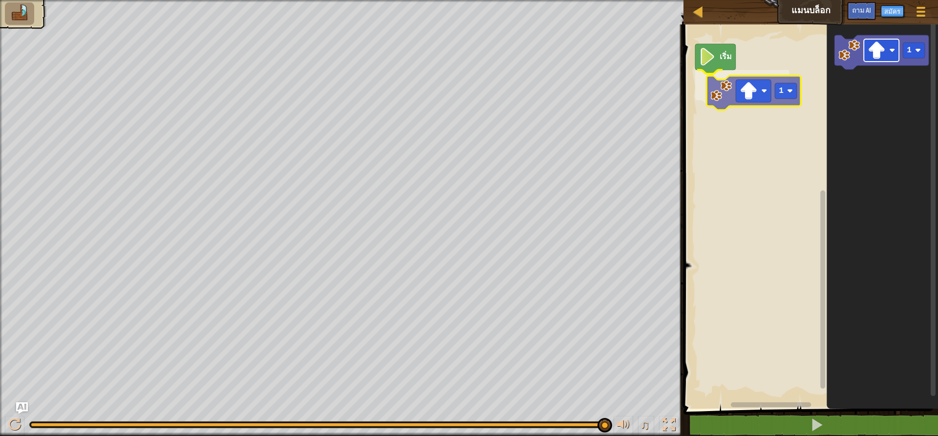
click at [738, 95] on div "เริ่ม 1 1 1" at bounding box center [810, 214] width 258 height 389
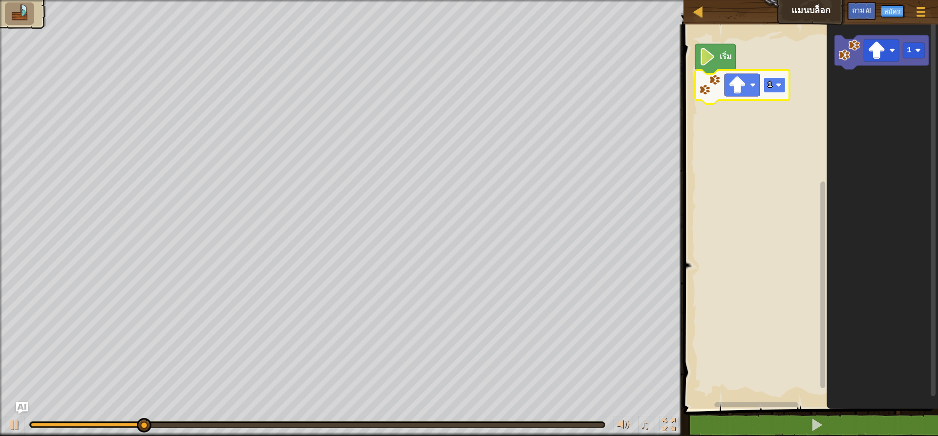
click at [777, 85] on image "ระบบทำงานแบบบล็อก" at bounding box center [779, 85] width 6 height 6
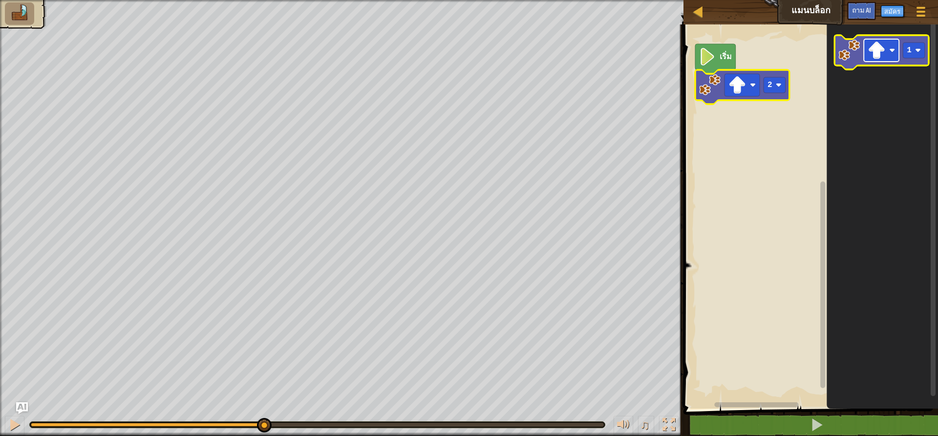
click at [872, 55] on image "ระบบทำงานแบบบล็อก" at bounding box center [878, 51] width 18 height 18
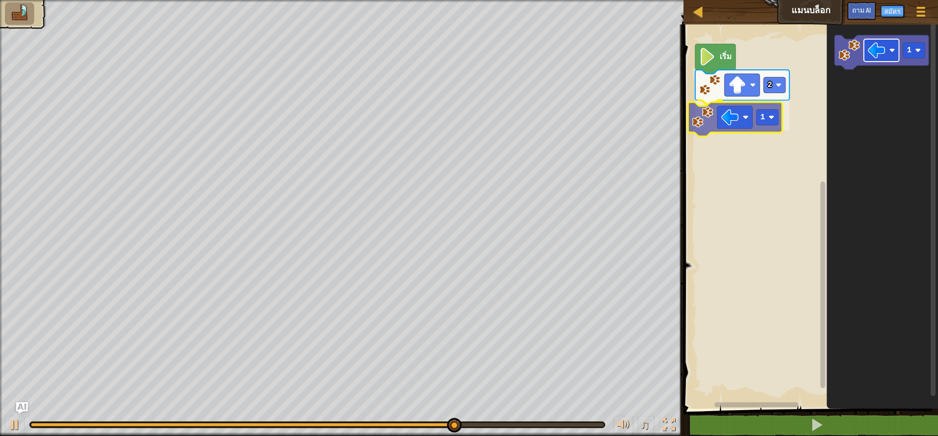
click at [728, 121] on div "เริ่ม 2 1 1 1" at bounding box center [810, 214] width 258 height 389
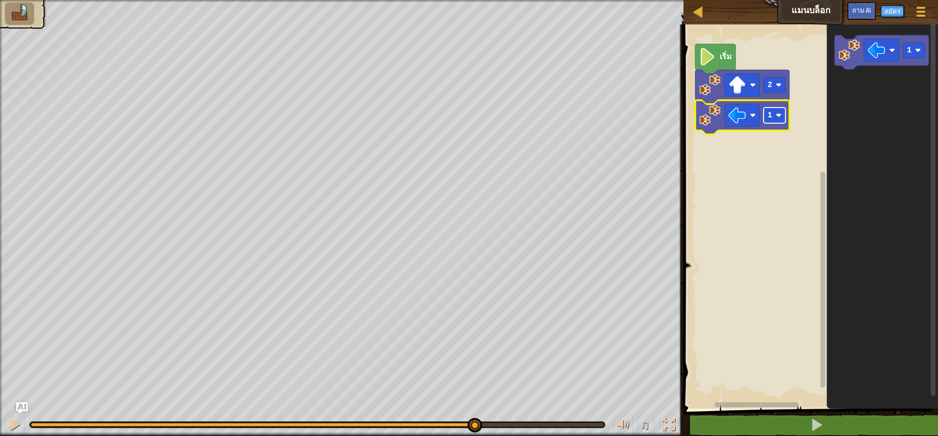
click at [774, 113] on rect "ระบบทำงานแบบบล็อก" at bounding box center [775, 116] width 22 height 16
